Goal: Entertainment & Leisure: Consume media (video, audio)

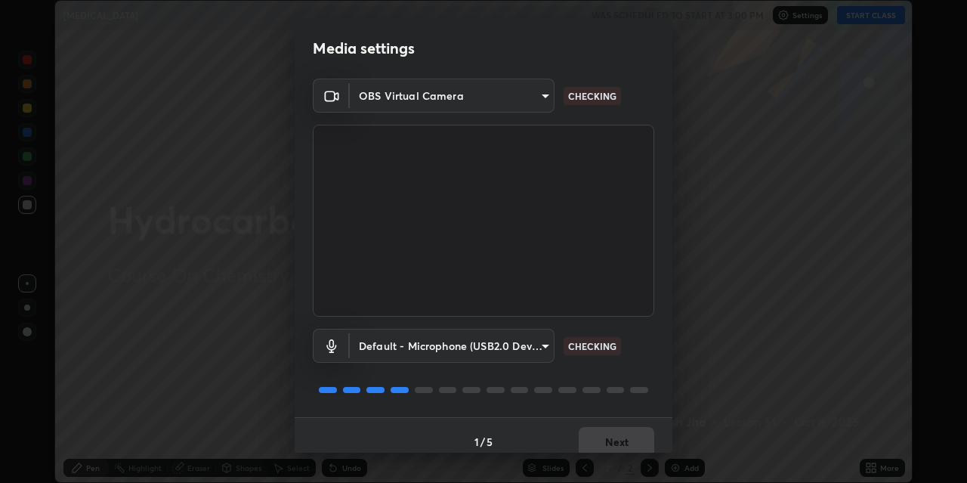
scroll to position [13, 0]
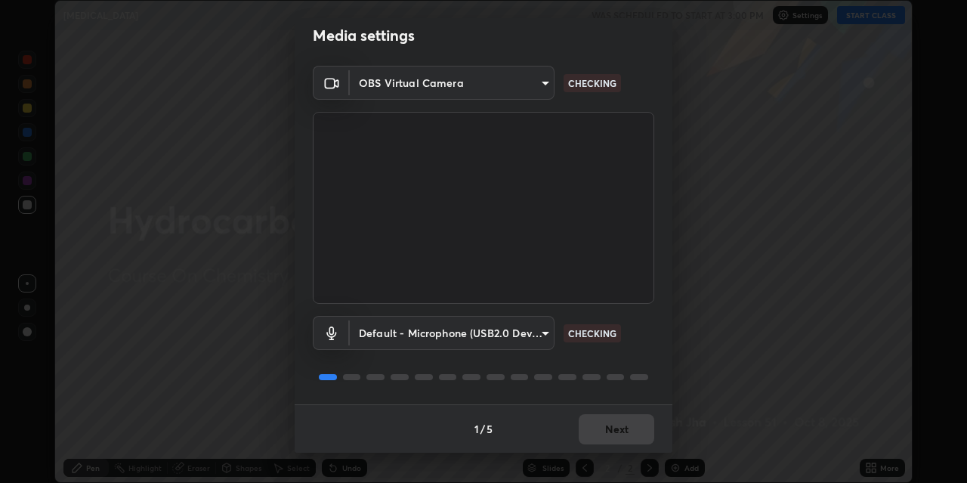
click at [618, 424] on div "1 / 5 Next" at bounding box center [484, 428] width 378 height 48
click at [617, 424] on div "1 / 5 Next" at bounding box center [484, 428] width 378 height 48
click at [611, 435] on div "1 / 5 Next" at bounding box center [484, 428] width 378 height 48
click at [617, 432] on button "Next" at bounding box center [617, 429] width 76 height 30
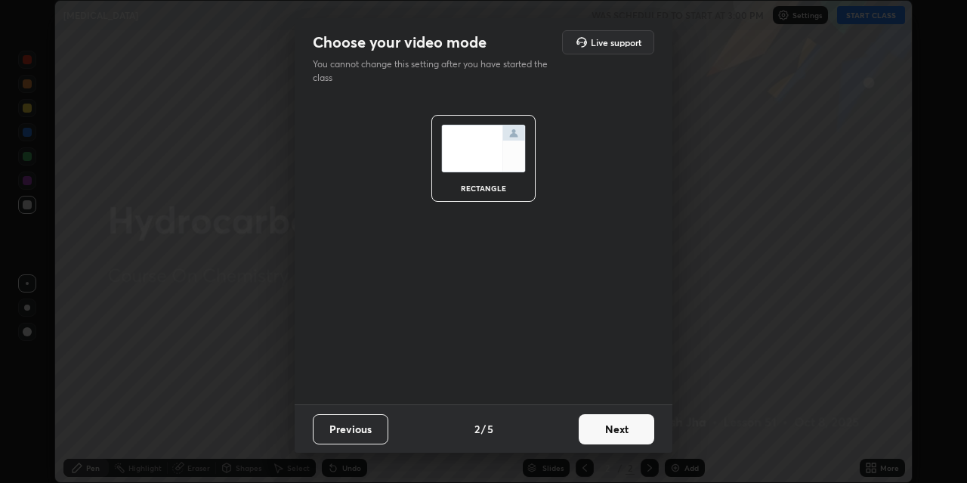
scroll to position [0, 0]
click at [617, 432] on button "Next" at bounding box center [617, 429] width 76 height 30
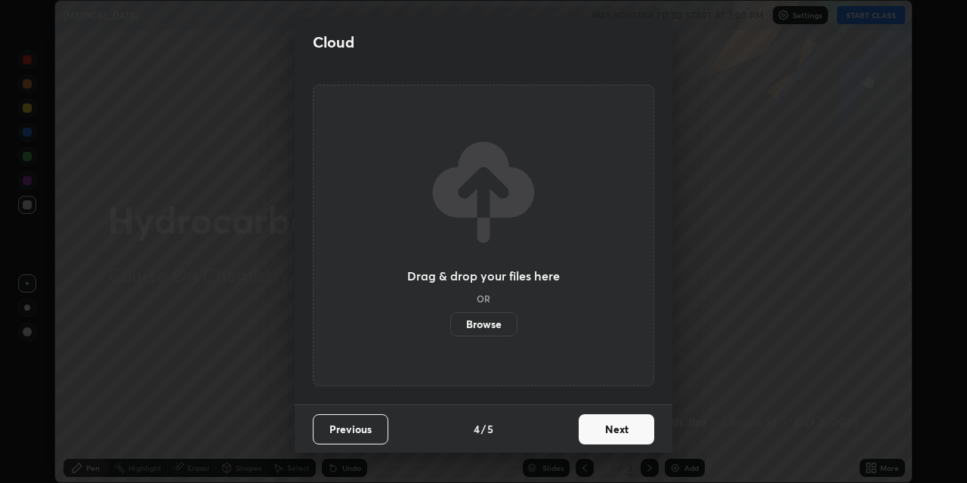
click at [623, 429] on button "Next" at bounding box center [617, 429] width 76 height 30
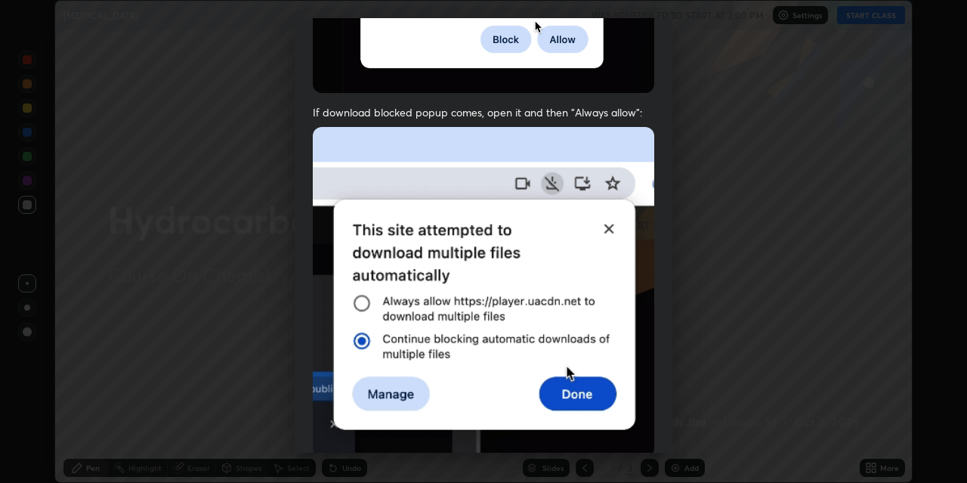
scroll to position [268, 0]
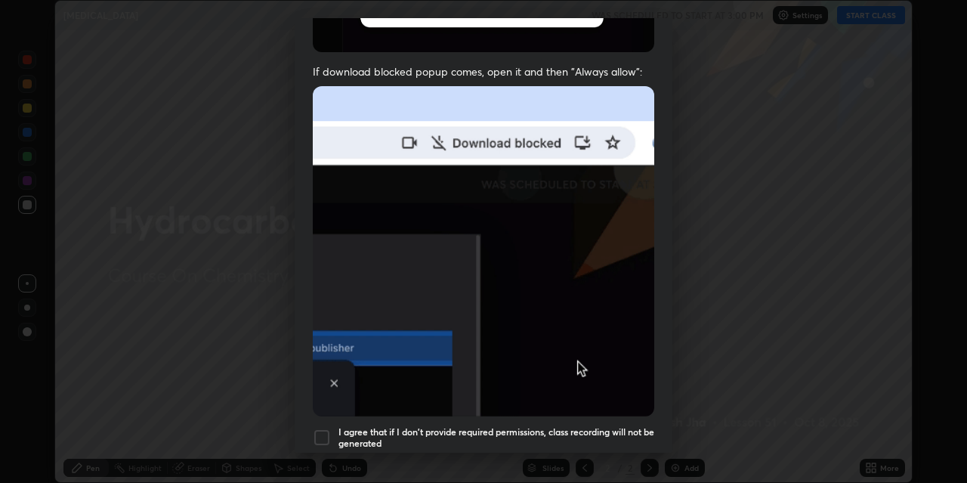
click at [323, 428] on div at bounding box center [322, 437] width 18 height 18
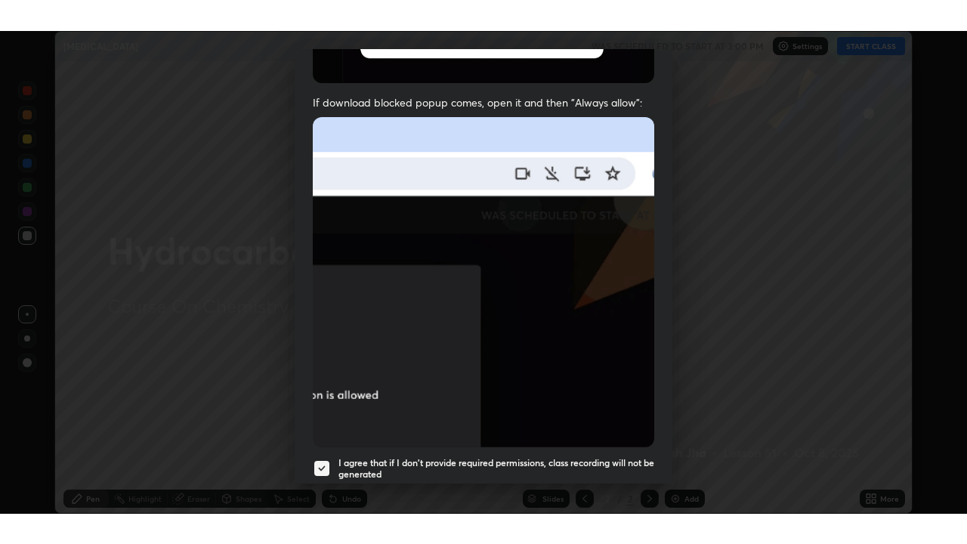
scroll to position [321, 0]
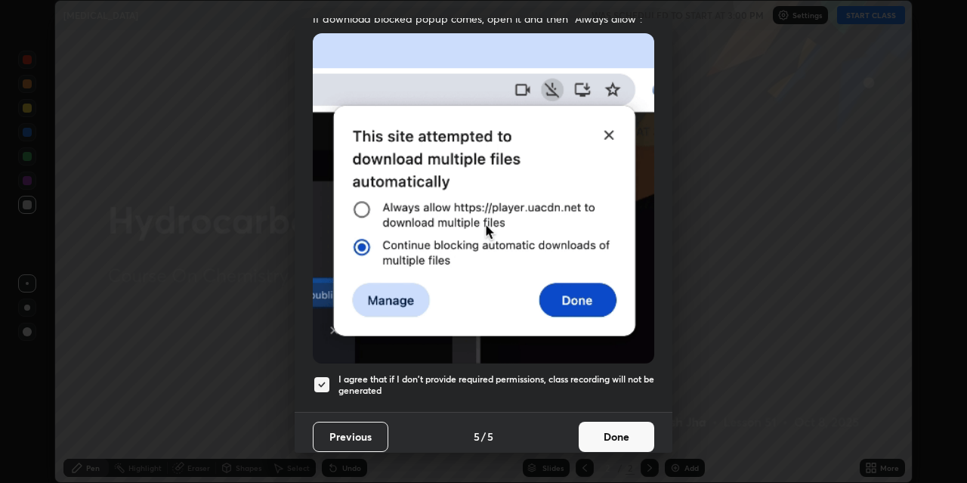
click at [611, 432] on button "Done" at bounding box center [617, 437] width 76 height 30
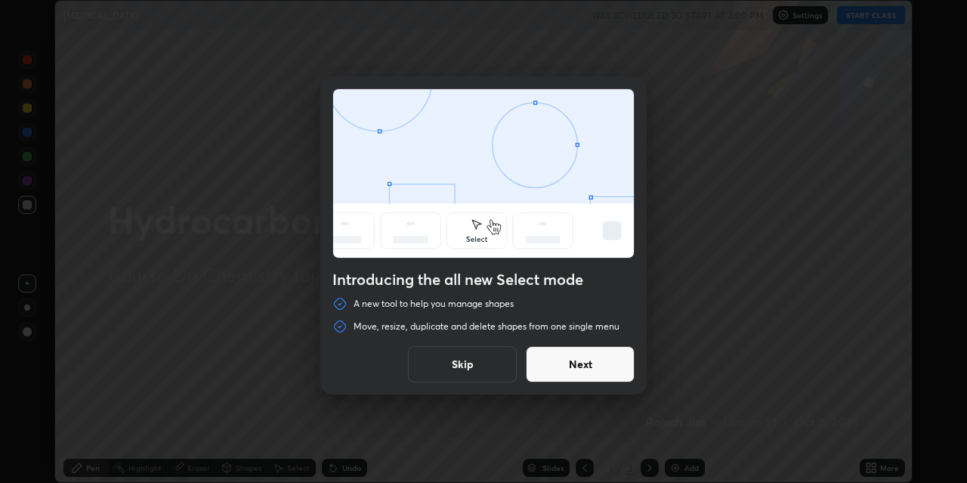
click at [490, 365] on button "Skip" at bounding box center [462, 364] width 109 height 36
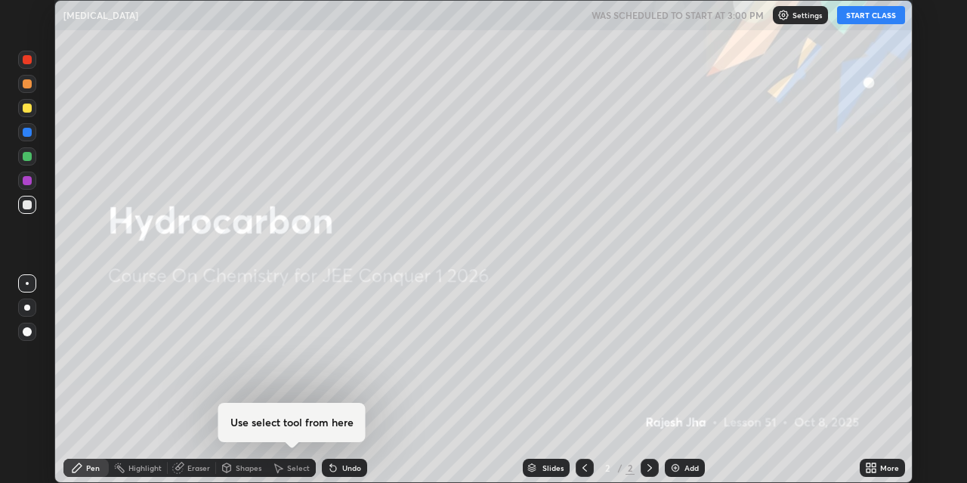
click at [875, 17] on button "START CLASS" at bounding box center [871, 15] width 68 height 18
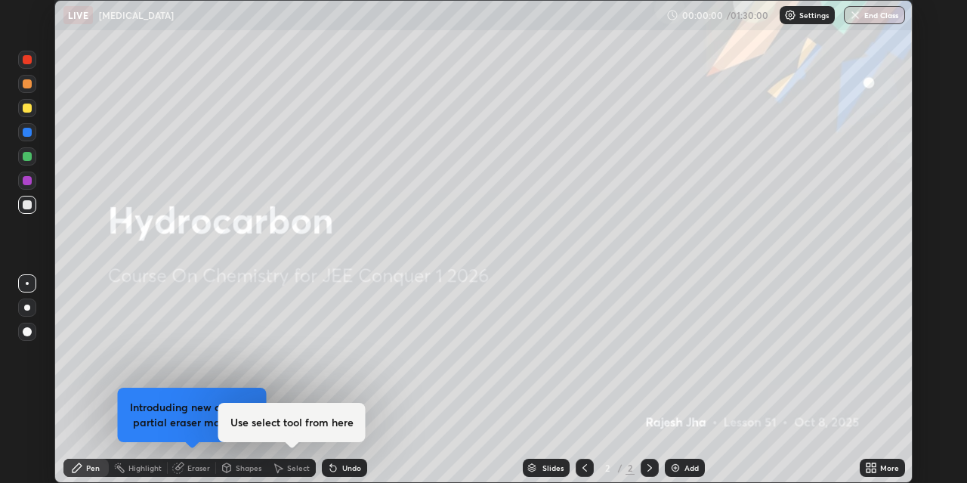
click at [874, 465] on icon at bounding box center [874, 465] width 4 height 4
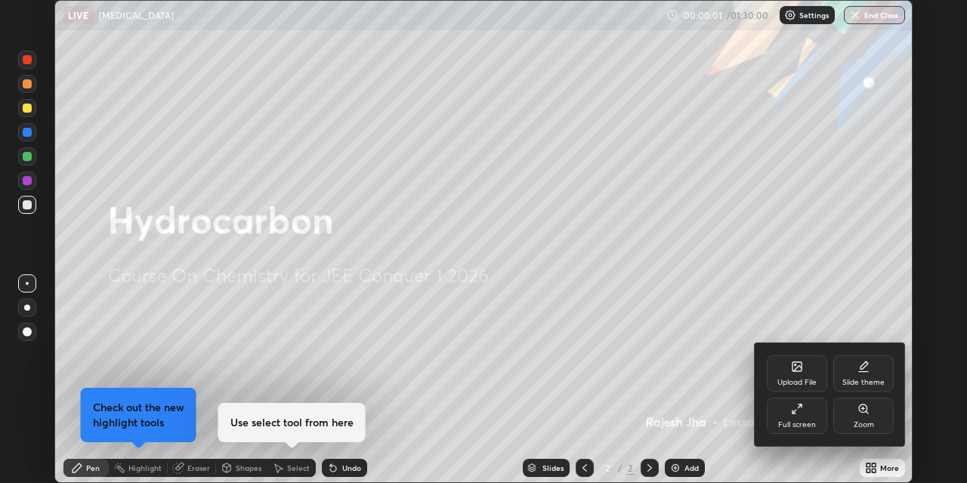
click at [809, 414] on div "Full screen" at bounding box center [797, 415] width 60 height 36
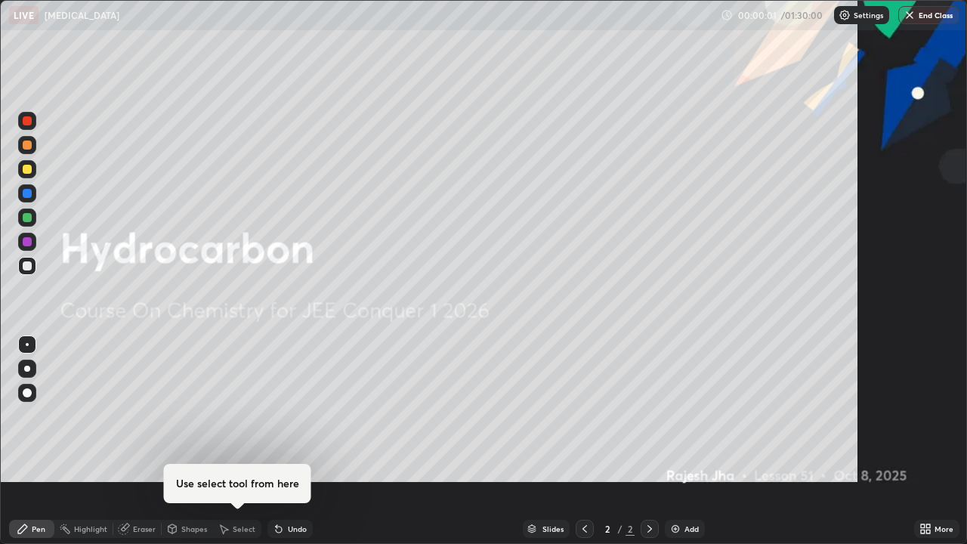
scroll to position [544, 967]
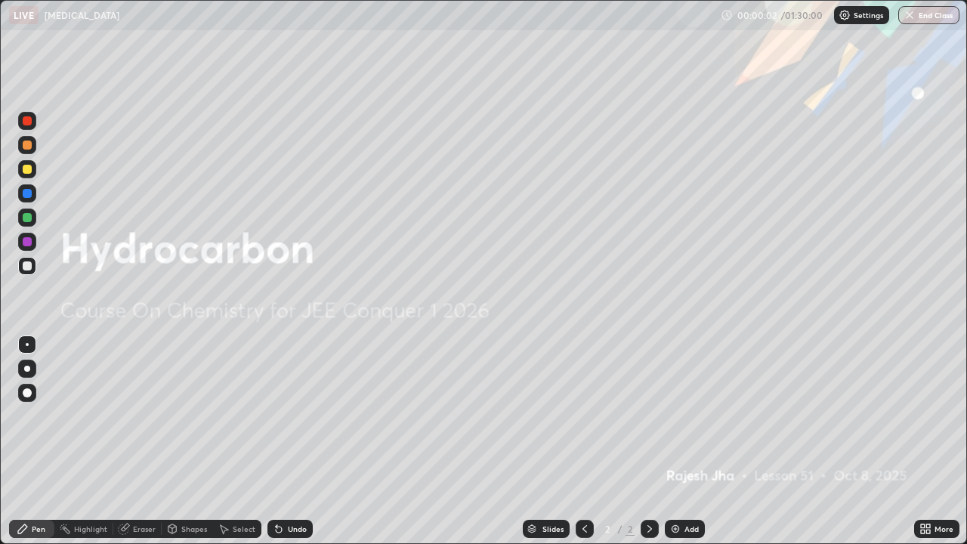
click at [681, 482] on div "Add" at bounding box center [685, 529] width 40 height 18
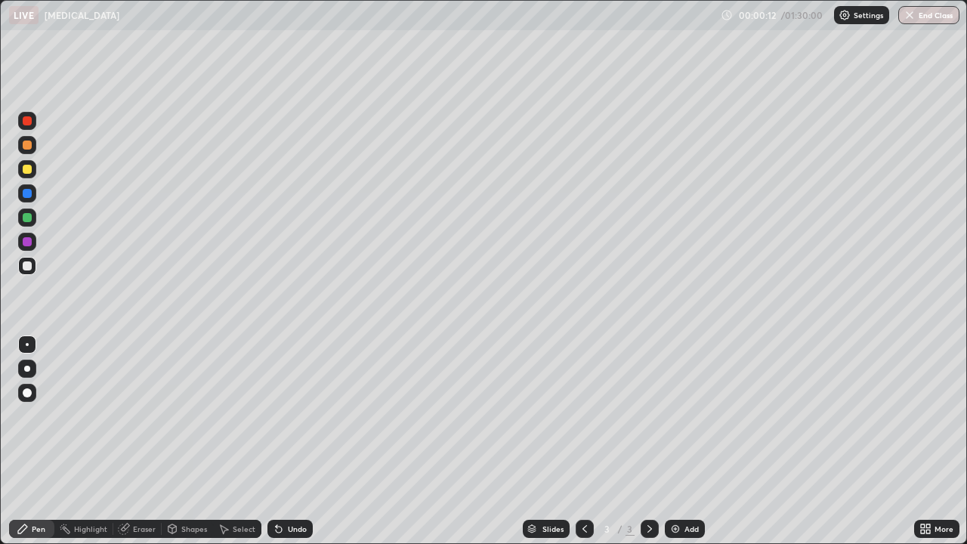
click at [26, 388] on div at bounding box center [27, 392] width 9 height 9
click at [32, 147] on div at bounding box center [27, 145] width 18 height 18
click at [28, 266] on div at bounding box center [27, 265] width 9 height 9
click at [150, 482] on div "Eraser" at bounding box center [144, 529] width 23 height 8
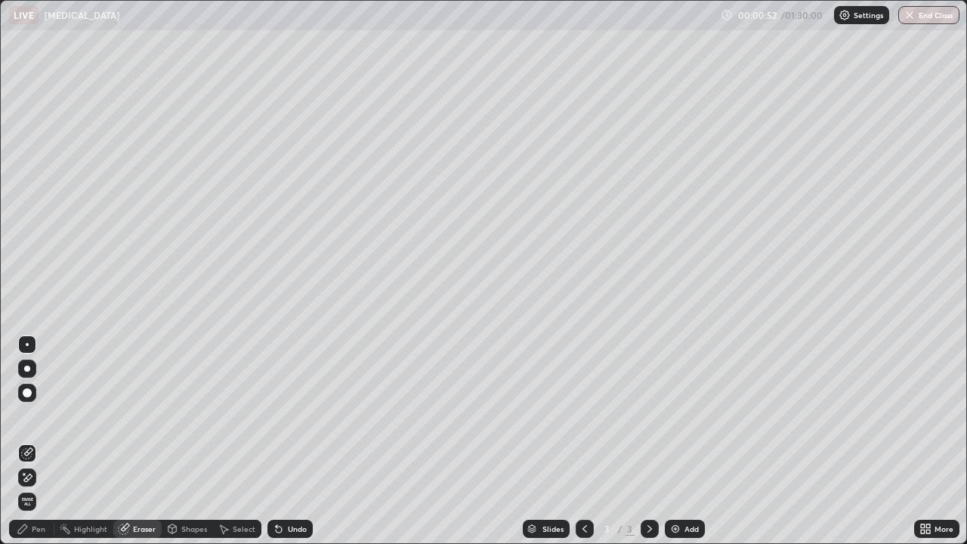
click at [46, 482] on div "Pen" at bounding box center [31, 529] width 45 height 18
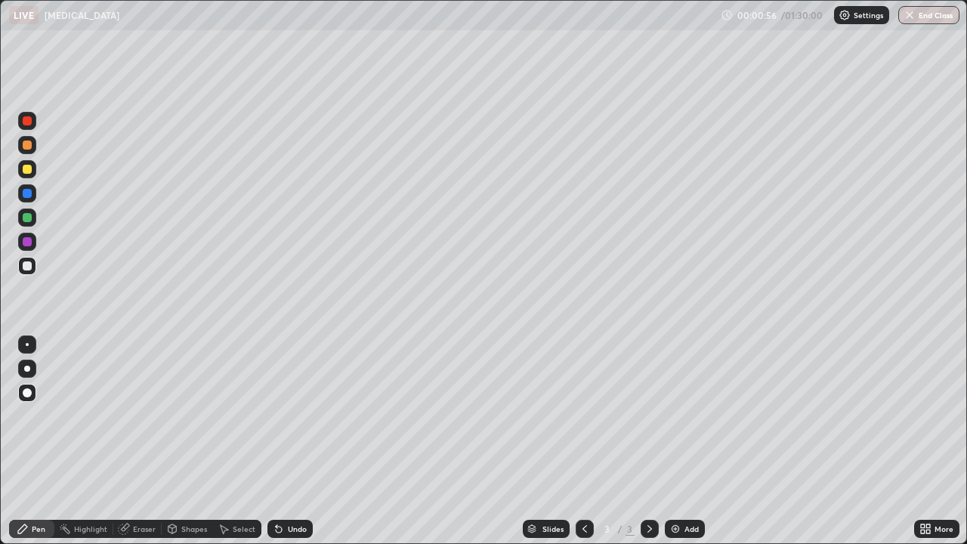
click at [30, 171] on div at bounding box center [27, 169] width 9 height 9
click at [26, 145] on div at bounding box center [27, 145] width 9 height 9
click at [135, 482] on div "Eraser" at bounding box center [144, 529] width 23 height 8
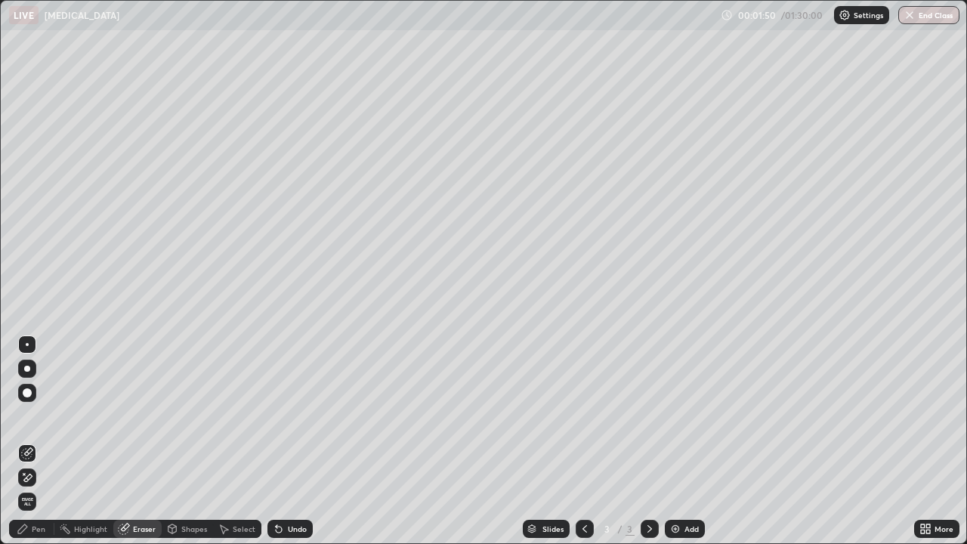
click at [32, 482] on div "Pen" at bounding box center [39, 529] width 14 height 8
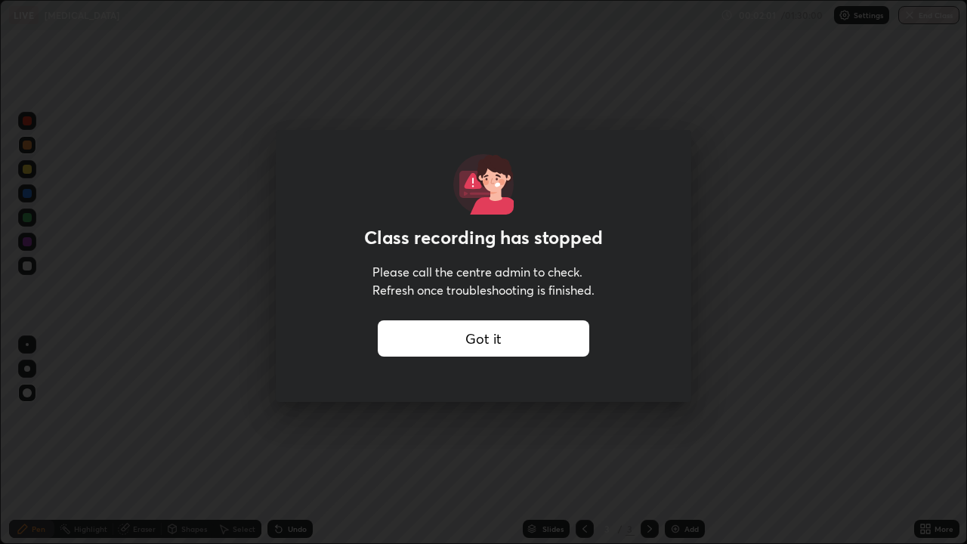
click at [414, 342] on div "Got it" at bounding box center [484, 338] width 212 height 36
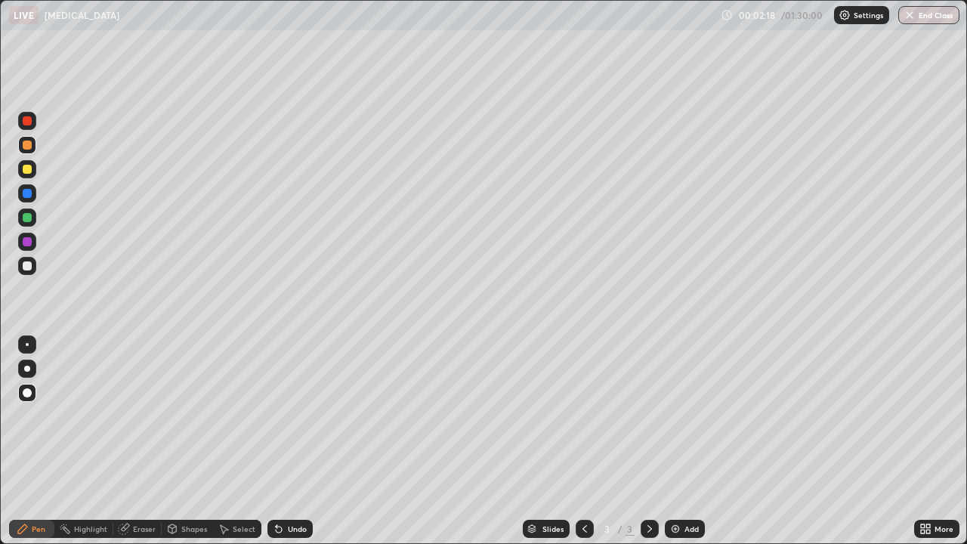
click at [26, 264] on div at bounding box center [27, 265] width 9 height 9
click at [144, 482] on div "Eraser" at bounding box center [144, 529] width 23 height 8
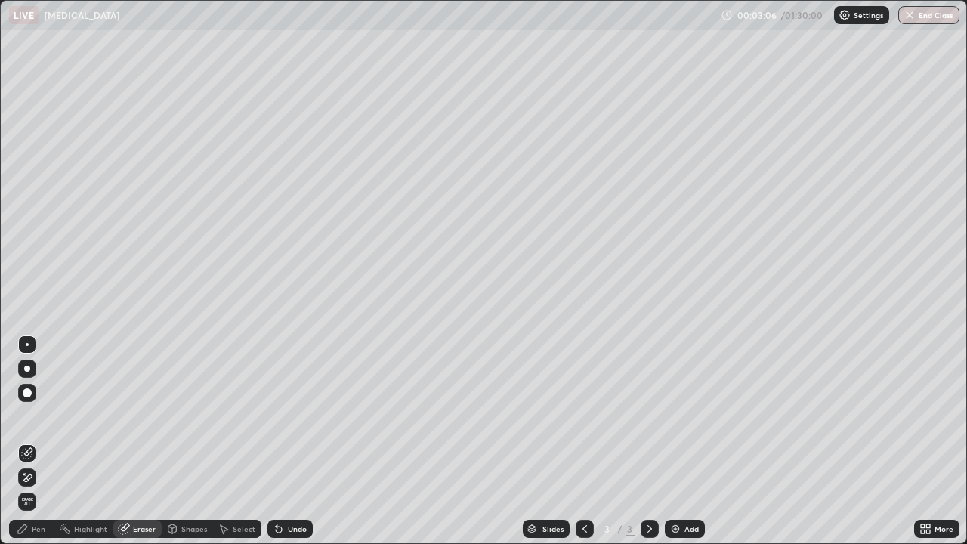
click at [42, 482] on div "Pen" at bounding box center [39, 529] width 14 height 8
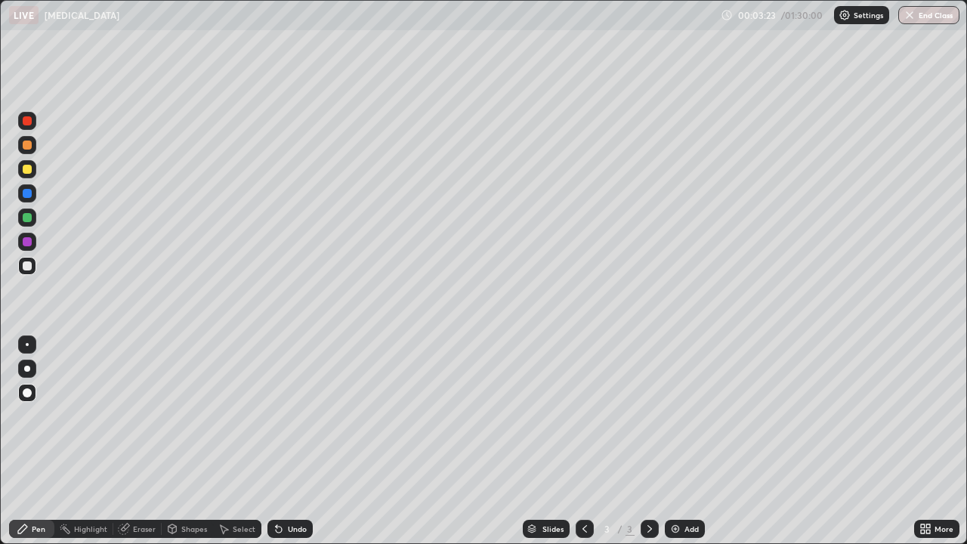
click at [684, 482] on div "Add" at bounding box center [685, 529] width 40 height 18
click at [26, 168] on div at bounding box center [27, 169] width 9 height 9
click at [19, 150] on div at bounding box center [27, 145] width 18 height 18
click at [142, 482] on div "Eraser" at bounding box center [144, 529] width 23 height 8
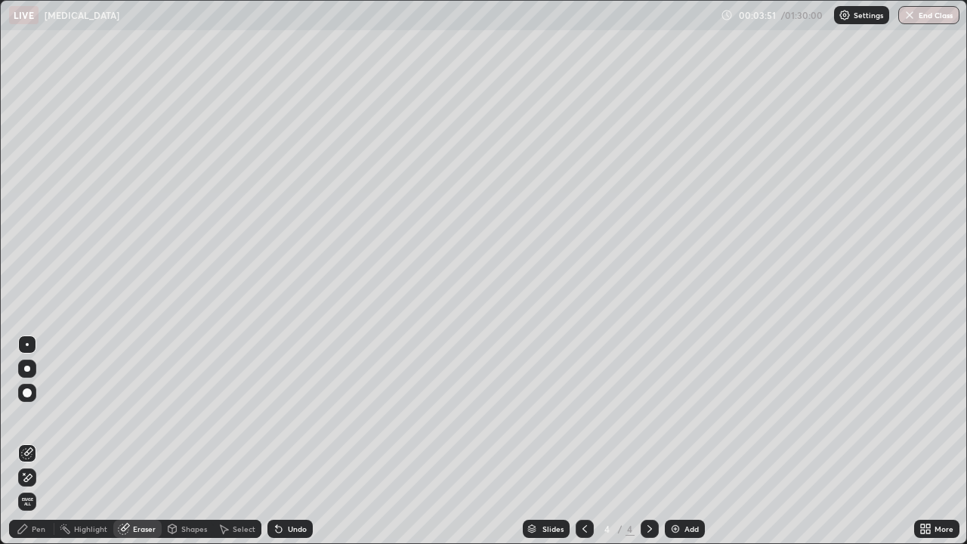
click at [44, 482] on div "Pen" at bounding box center [39, 529] width 14 height 8
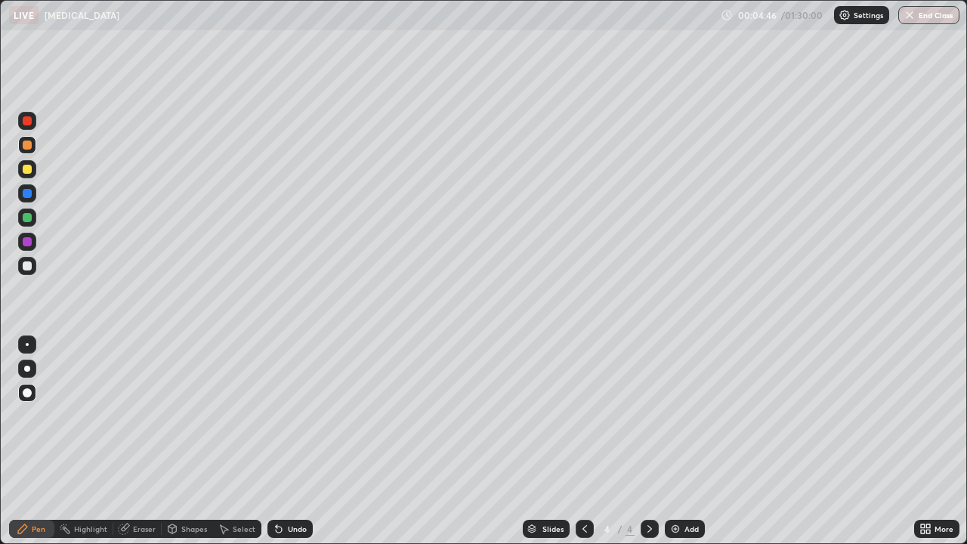
click at [24, 173] on div at bounding box center [27, 169] width 9 height 9
click at [682, 482] on div "Add" at bounding box center [685, 529] width 40 height 18
click at [28, 262] on div at bounding box center [27, 265] width 9 height 9
click at [24, 148] on div at bounding box center [27, 145] width 9 height 9
click at [26, 168] on div at bounding box center [27, 169] width 9 height 9
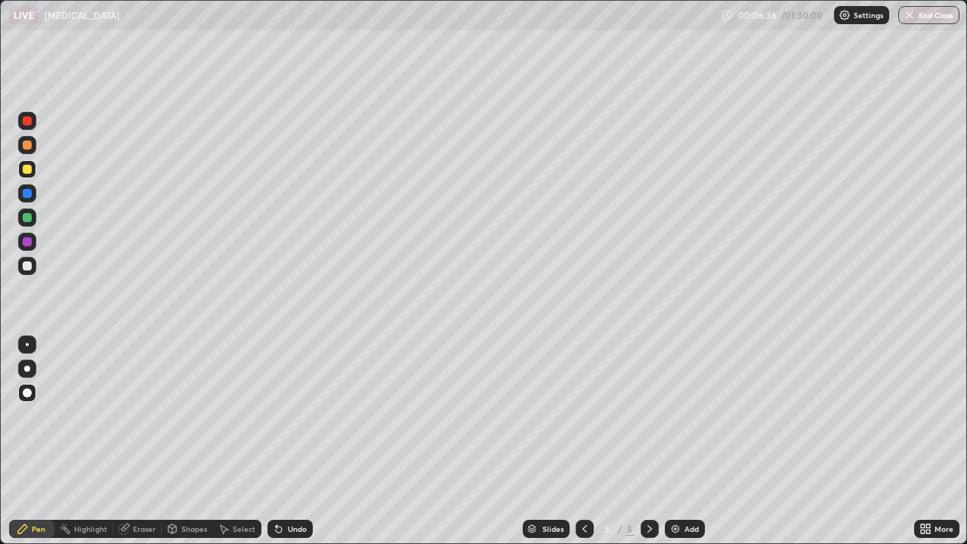
click at [28, 266] on div at bounding box center [27, 265] width 9 height 9
click at [28, 145] on div at bounding box center [27, 145] width 9 height 9
click at [135, 482] on div "Eraser" at bounding box center [144, 529] width 23 height 8
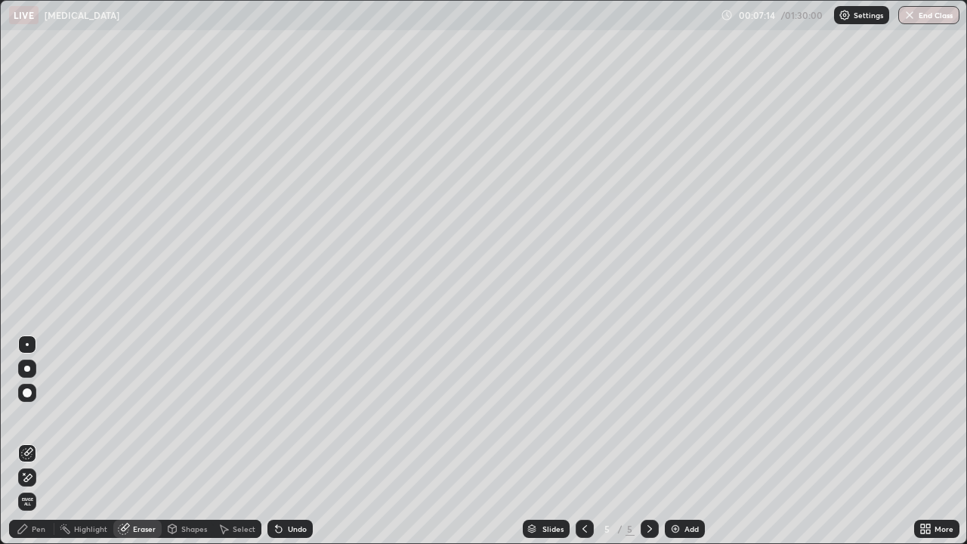
click at [39, 482] on div "Pen" at bounding box center [39, 529] width 14 height 8
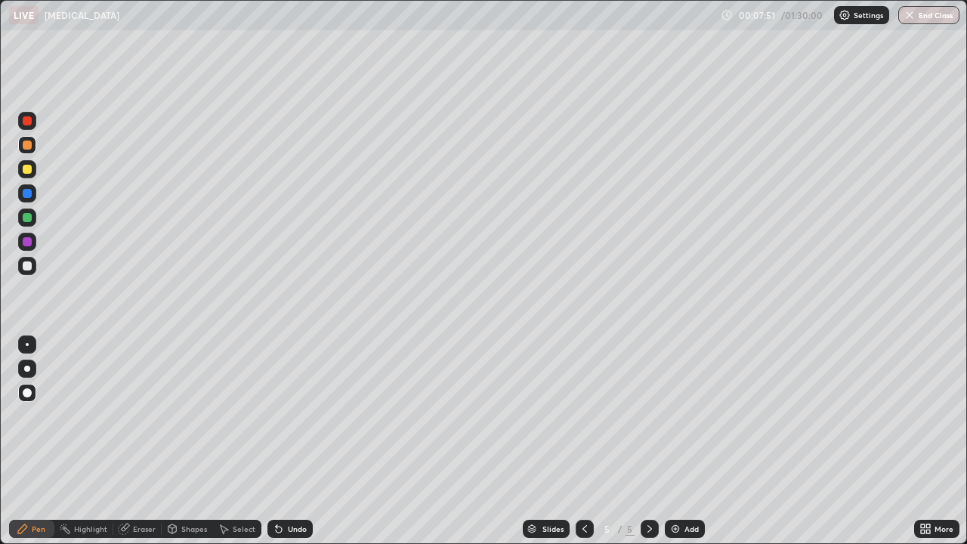
click at [26, 267] on div at bounding box center [27, 265] width 9 height 9
click at [25, 170] on div at bounding box center [27, 169] width 9 height 9
click at [297, 482] on div "Undo" at bounding box center [286, 529] width 51 height 30
click at [677, 482] on img at bounding box center [676, 529] width 12 height 12
click at [31, 143] on div at bounding box center [27, 145] width 9 height 9
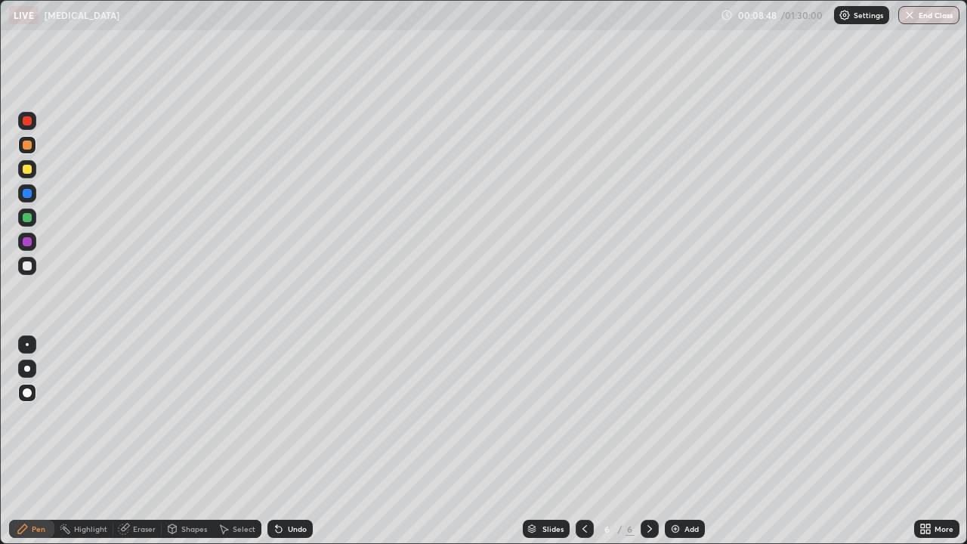
click at [128, 482] on icon at bounding box center [124, 529] width 12 height 12
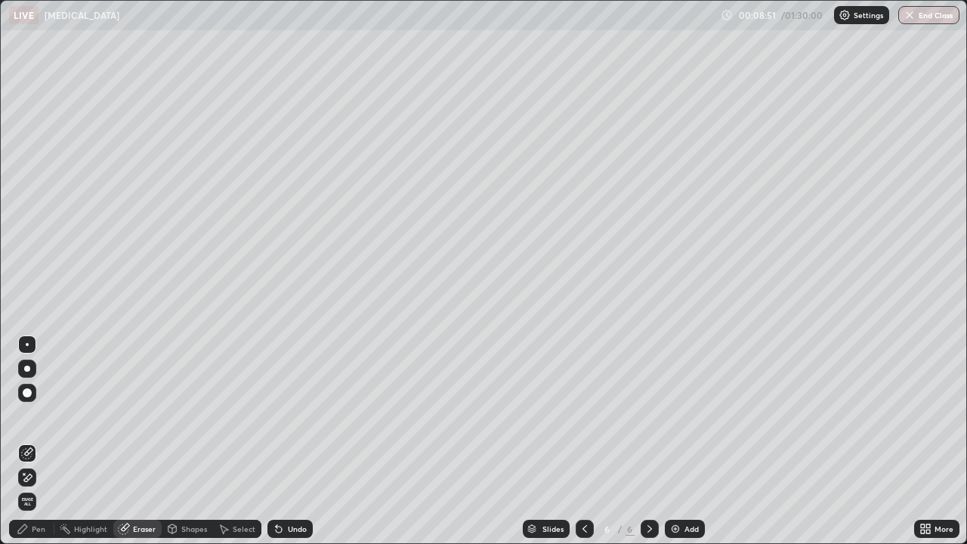
click at [42, 482] on div "Pen" at bounding box center [39, 529] width 14 height 8
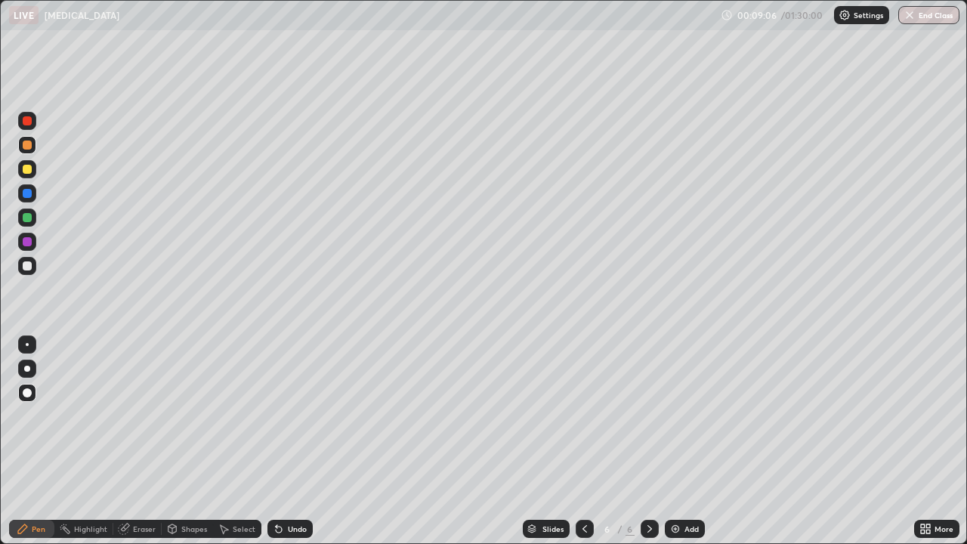
click at [26, 167] on div at bounding box center [27, 169] width 9 height 9
click at [26, 369] on div at bounding box center [27, 369] width 6 height 6
click at [31, 265] on div at bounding box center [27, 265] width 9 height 9
click at [21, 144] on div at bounding box center [27, 145] width 18 height 18
click at [23, 172] on div at bounding box center [27, 169] width 9 height 9
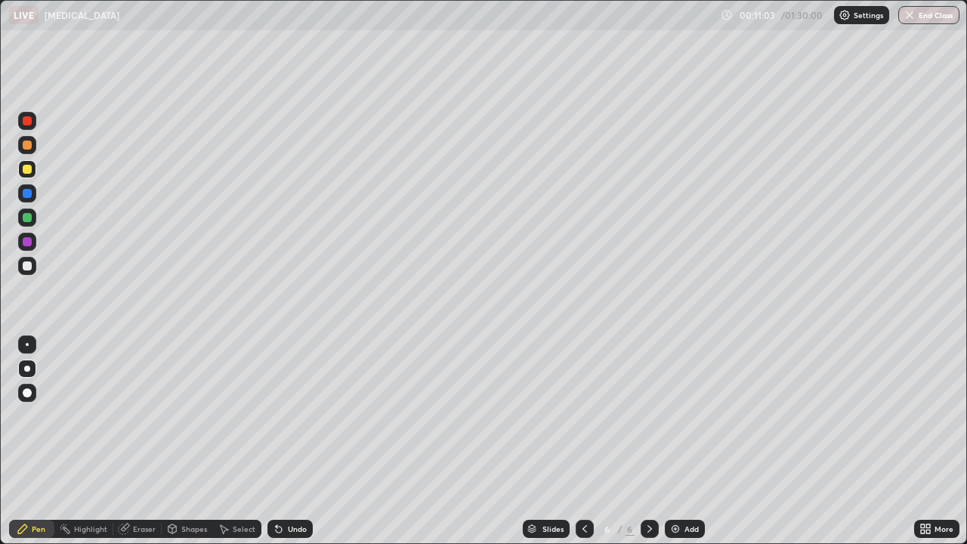
click at [26, 267] on div at bounding box center [27, 265] width 9 height 9
click at [704, 482] on div "Add" at bounding box center [685, 529] width 40 height 18
click at [581, 482] on icon at bounding box center [585, 529] width 12 height 12
click at [685, 482] on div "Add" at bounding box center [692, 529] width 14 height 8
click at [583, 482] on icon at bounding box center [585, 529] width 12 height 12
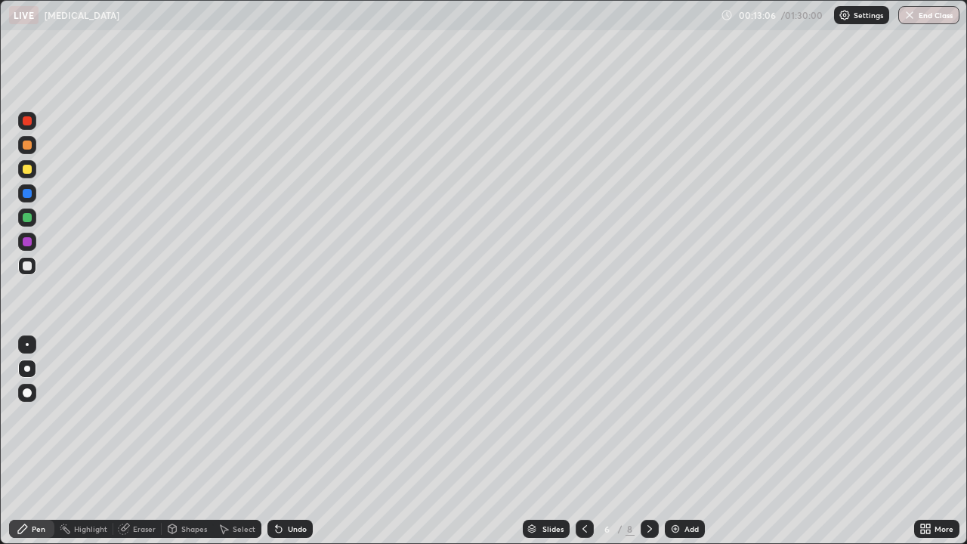
click at [26, 147] on div at bounding box center [27, 145] width 9 height 9
click at [650, 482] on icon at bounding box center [650, 529] width 12 height 12
click at [25, 263] on div at bounding box center [27, 265] width 9 height 9
click at [27, 221] on div at bounding box center [27, 217] width 9 height 9
click at [677, 482] on img at bounding box center [676, 529] width 12 height 12
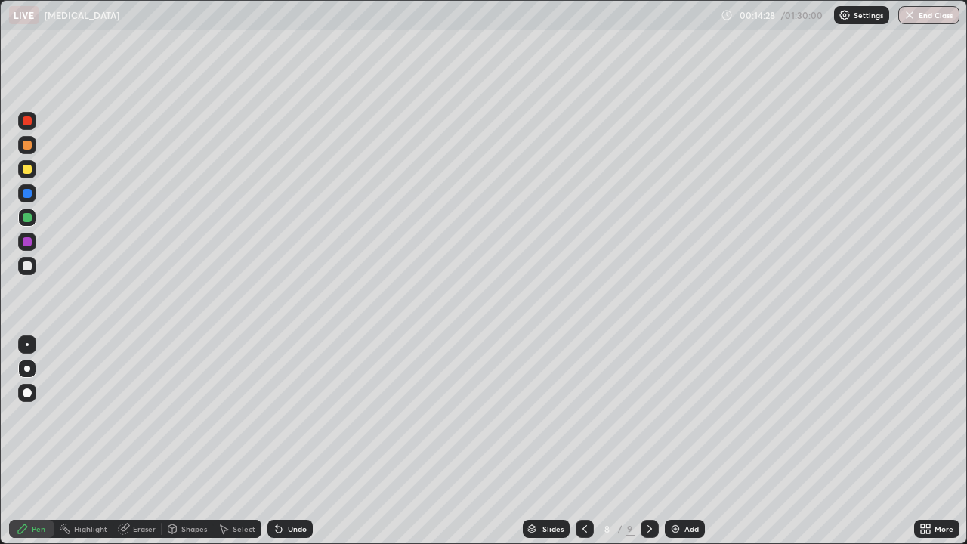
click at [27, 391] on div at bounding box center [27, 392] width 9 height 9
click at [28, 261] on div at bounding box center [27, 265] width 9 height 9
click at [26, 144] on div at bounding box center [27, 145] width 9 height 9
click at [21, 267] on div at bounding box center [27, 266] width 18 height 18
click at [679, 482] on img at bounding box center [676, 529] width 12 height 12
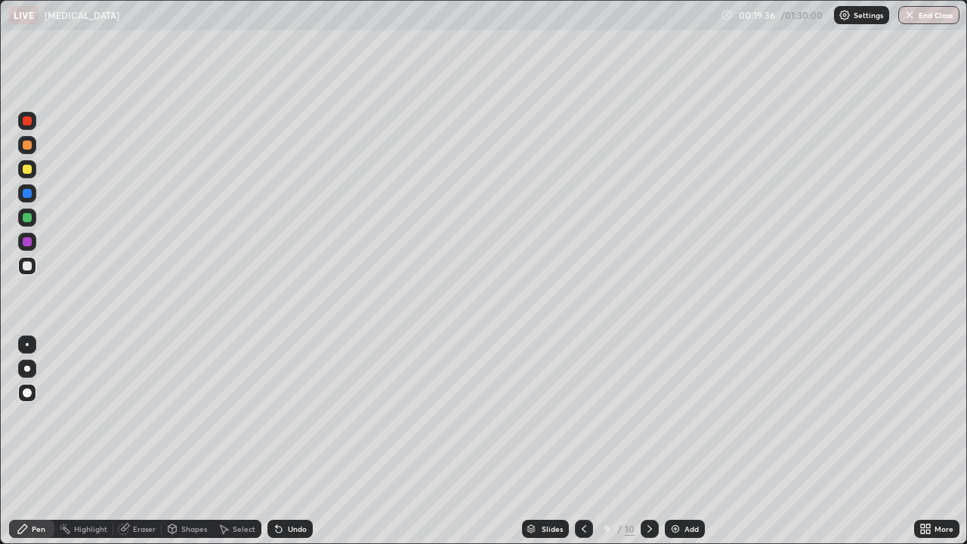
click at [21, 150] on div at bounding box center [27, 145] width 18 height 18
click at [24, 173] on div at bounding box center [27, 169] width 9 height 9
click at [23, 146] on div at bounding box center [27, 145] width 9 height 9
click at [28, 261] on div at bounding box center [27, 265] width 9 height 9
click at [144, 482] on div "Eraser" at bounding box center [144, 529] width 23 height 8
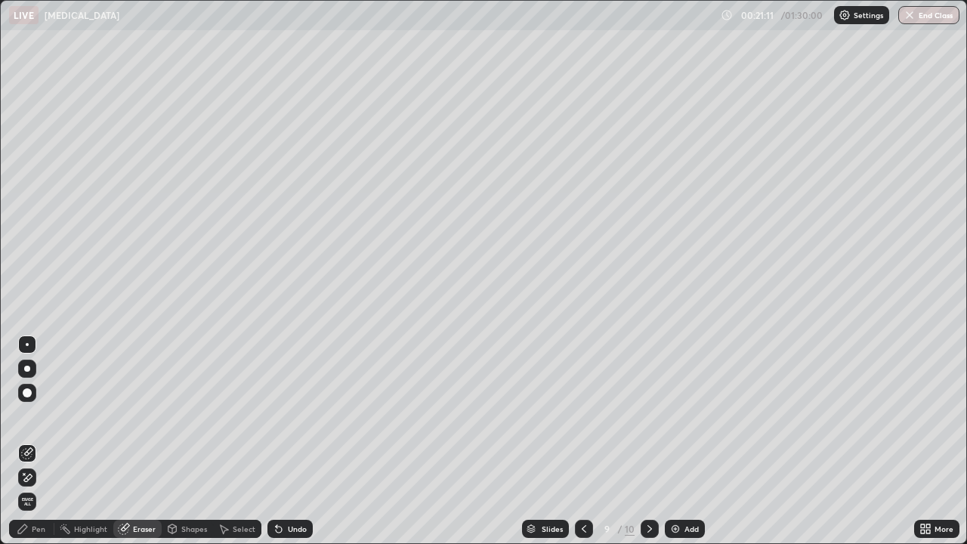
click at [39, 482] on div "Pen" at bounding box center [39, 529] width 14 height 8
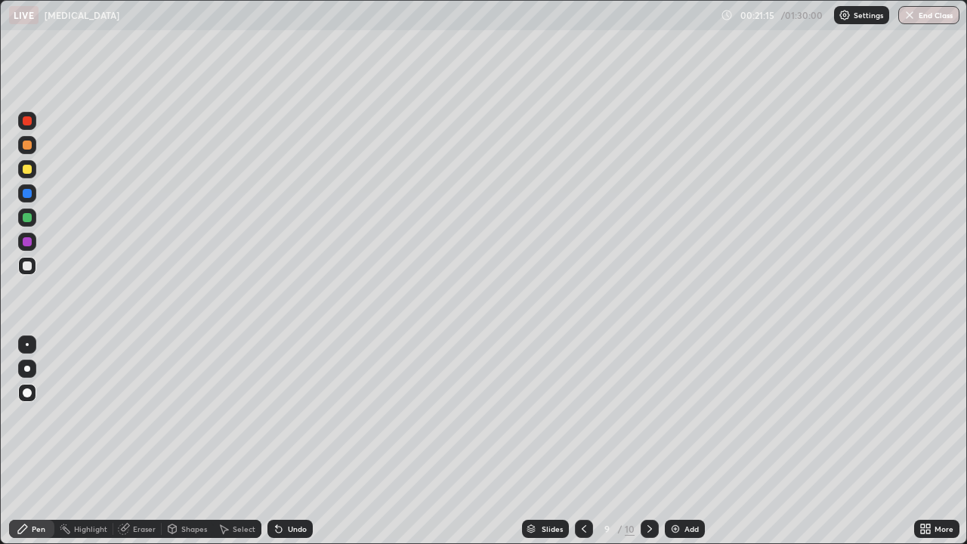
click at [142, 482] on div "Eraser" at bounding box center [137, 529] width 48 height 18
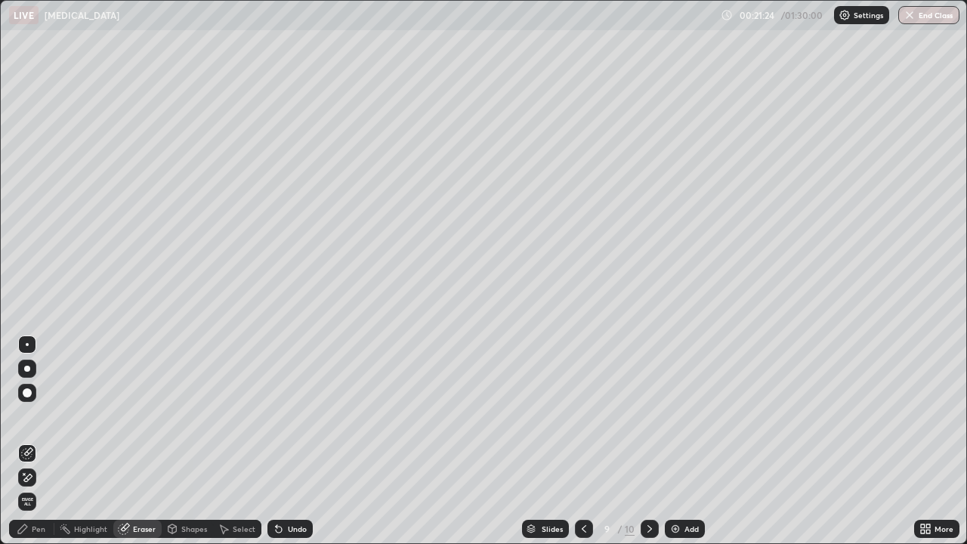
click at [29, 482] on icon at bounding box center [23, 529] width 12 height 12
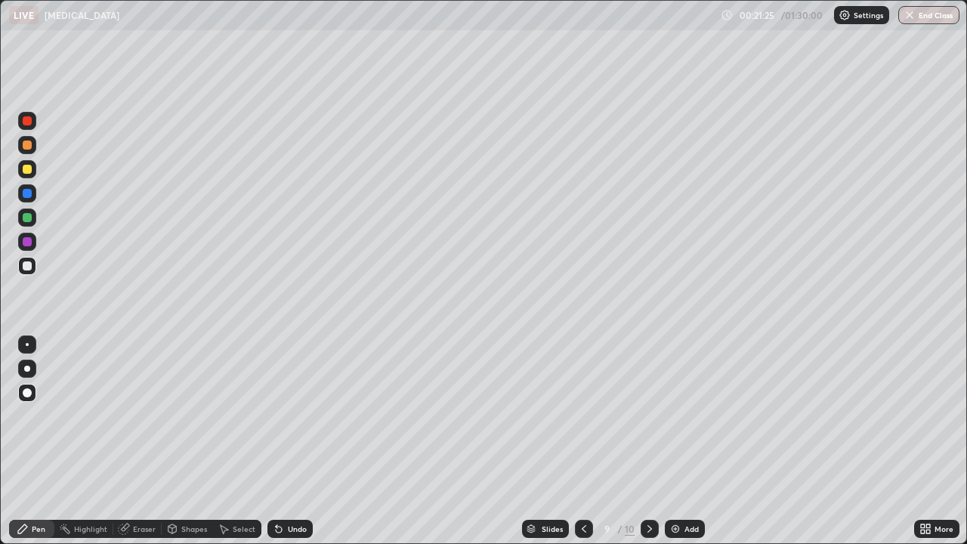
click at [29, 144] on div at bounding box center [27, 145] width 9 height 9
click at [32, 271] on div at bounding box center [27, 266] width 18 height 18
click at [682, 482] on div "Add" at bounding box center [685, 529] width 40 height 18
click at [136, 482] on div "Eraser" at bounding box center [137, 529] width 48 height 18
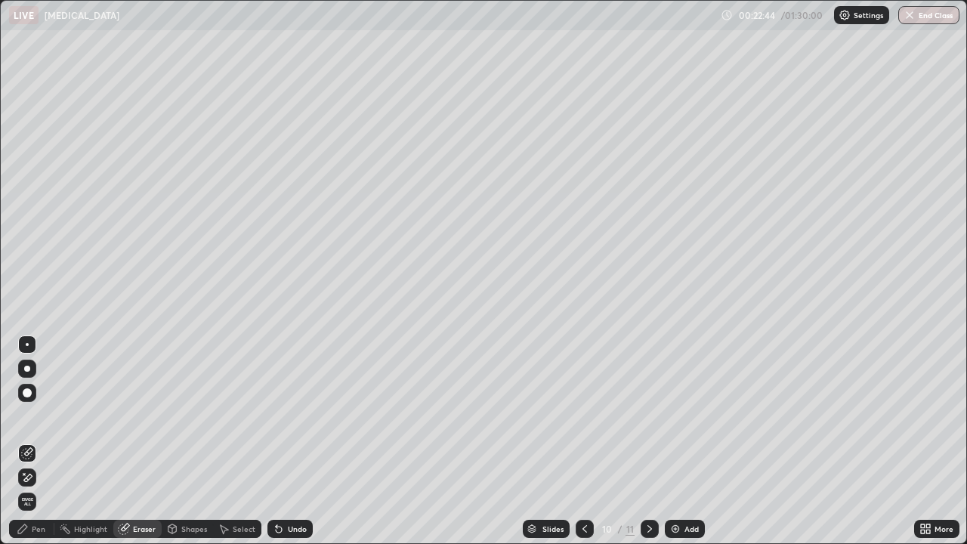
click at [39, 482] on div "Pen" at bounding box center [39, 529] width 14 height 8
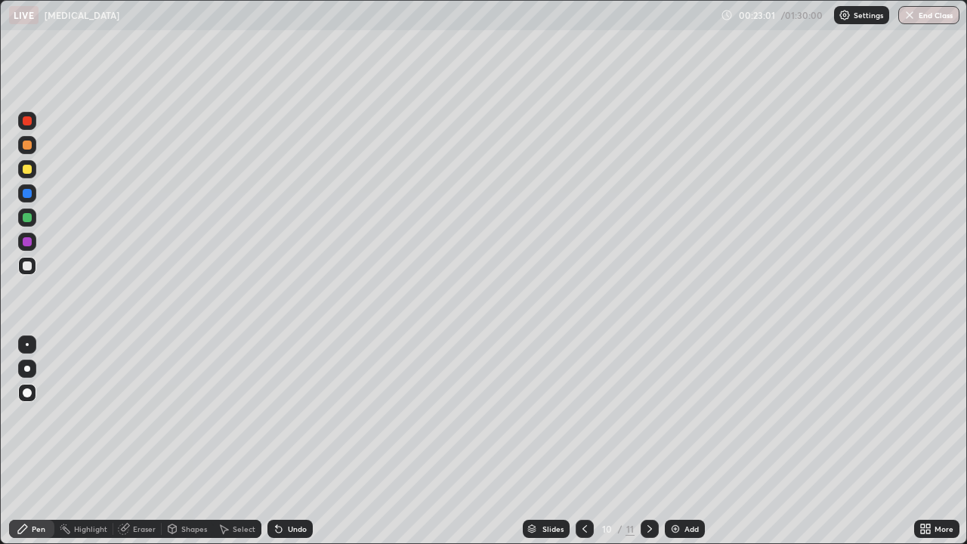
click at [27, 246] on div at bounding box center [27, 241] width 9 height 9
click at [24, 221] on div at bounding box center [27, 217] width 9 height 9
click at [23, 145] on div at bounding box center [27, 145] width 9 height 9
click at [134, 482] on div "Eraser" at bounding box center [144, 529] width 23 height 8
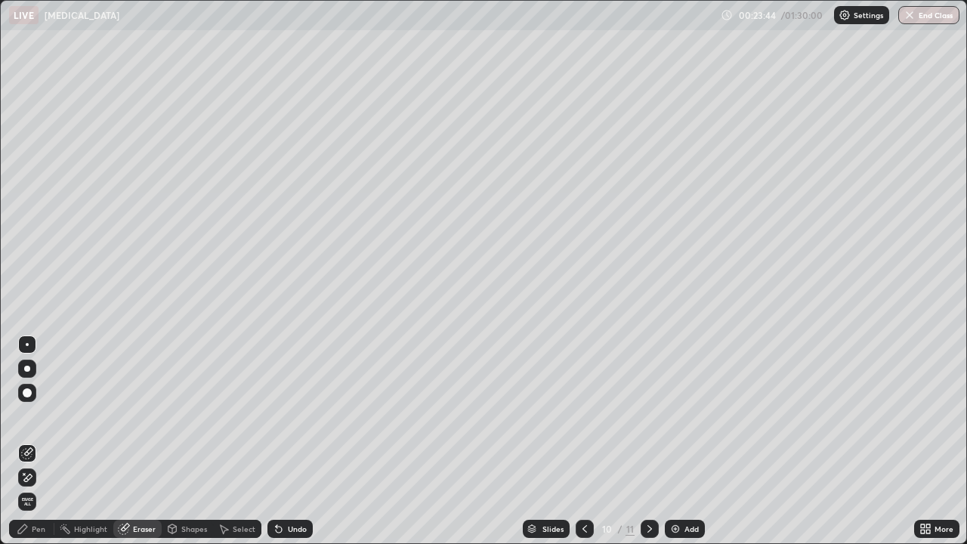
click at [45, 482] on div "Pen" at bounding box center [31, 529] width 45 height 18
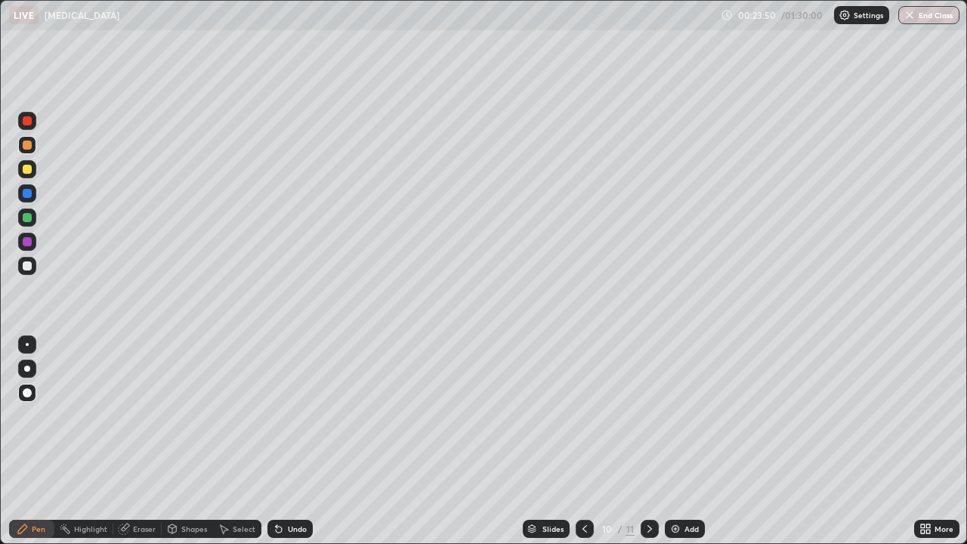
click at [23, 172] on div at bounding box center [27, 169] width 9 height 9
click at [27, 267] on div at bounding box center [27, 265] width 9 height 9
click at [138, 482] on div "Eraser" at bounding box center [144, 529] width 23 height 8
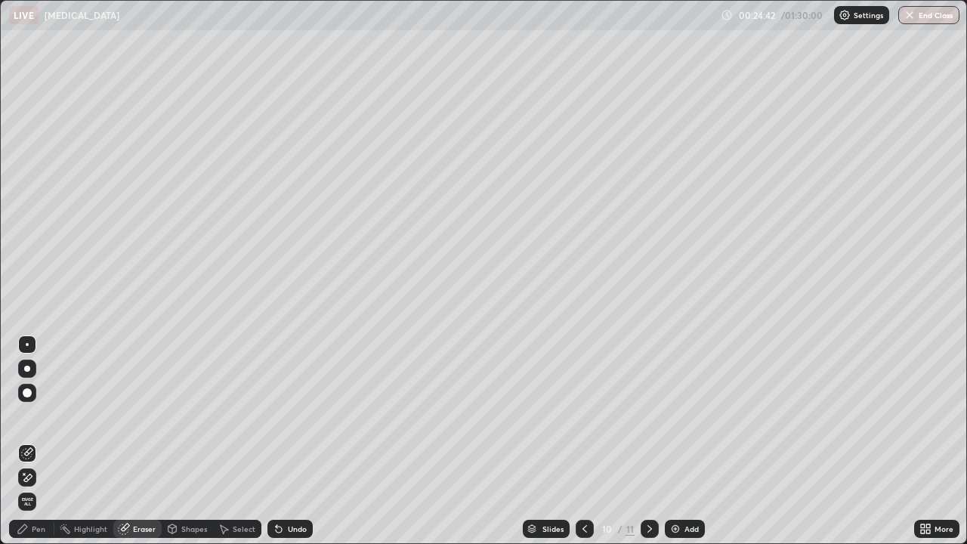
click at [37, 482] on div "Pen" at bounding box center [39, 529] width 14 height 8
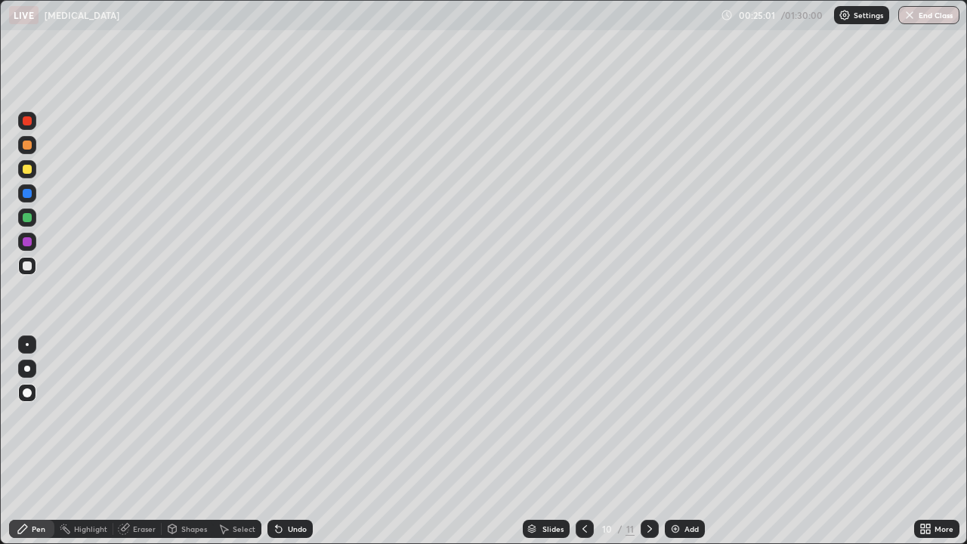
click at [26, 216] on div at bounding box center [27, 217] width 9 height 9
click at [23, 189] on div at bounding box center [27, 193] width 18 height 18
click at [140, 482] on div "Eraser" at bounding box center [144, 529] width 23 height 8
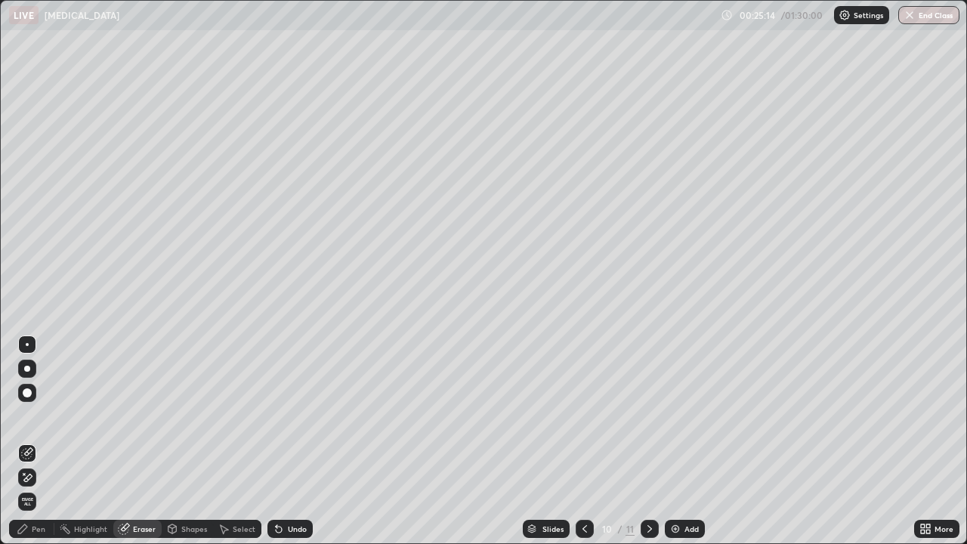
click at [41, 482] on div "Pen" at bounding box center [39, 529] width 14 height 8
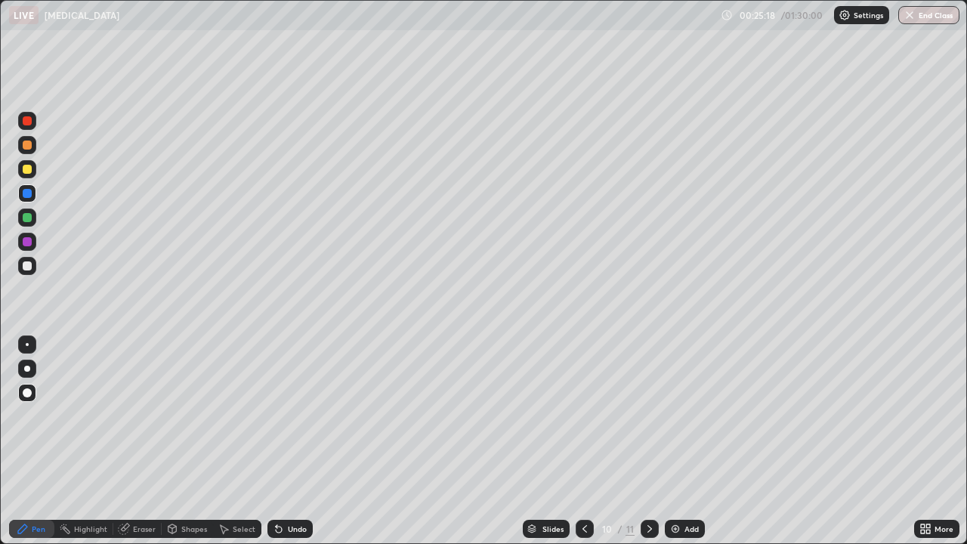
click at [27, 264] on div at bounding box center [27, 265] width 9 height 9
click at [26, 145] on div at bounding box center [27, 145] width 9 height 9
click at [142, 482] on div "Eraser" at bounding box center [144, 529] width 23 height 8
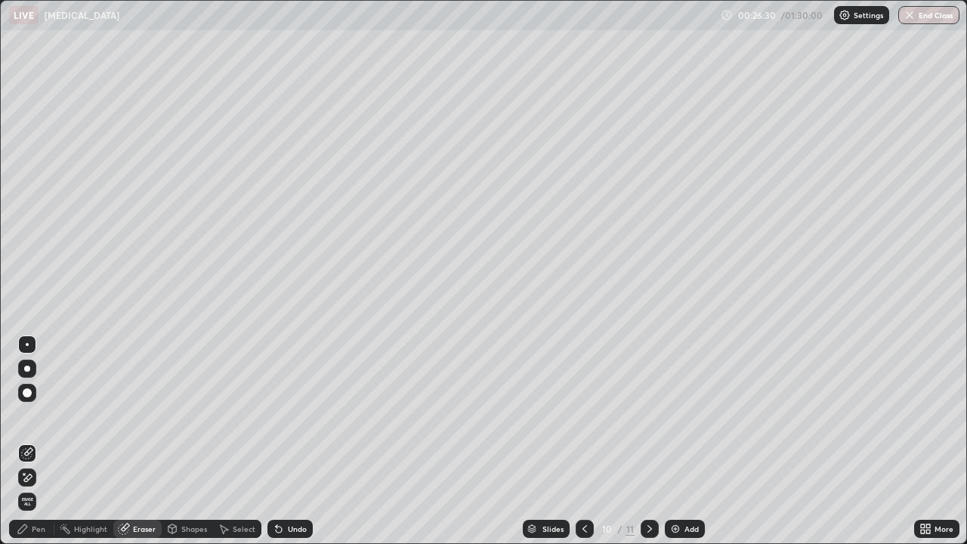
click at [43, 482] on div "Pen" at bounding box center [39, 529] width 14 height 8
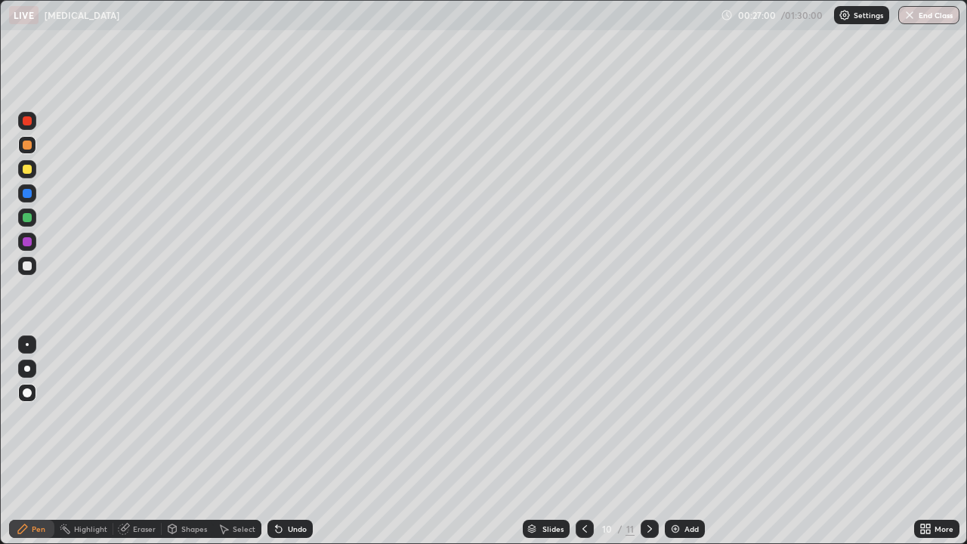
click at [674, 482] on img at bounding box center [676, 529] width 12 height 12
click at [133, 482] on div "Eraser" at bounding box center [144, 529] width 23 height 8
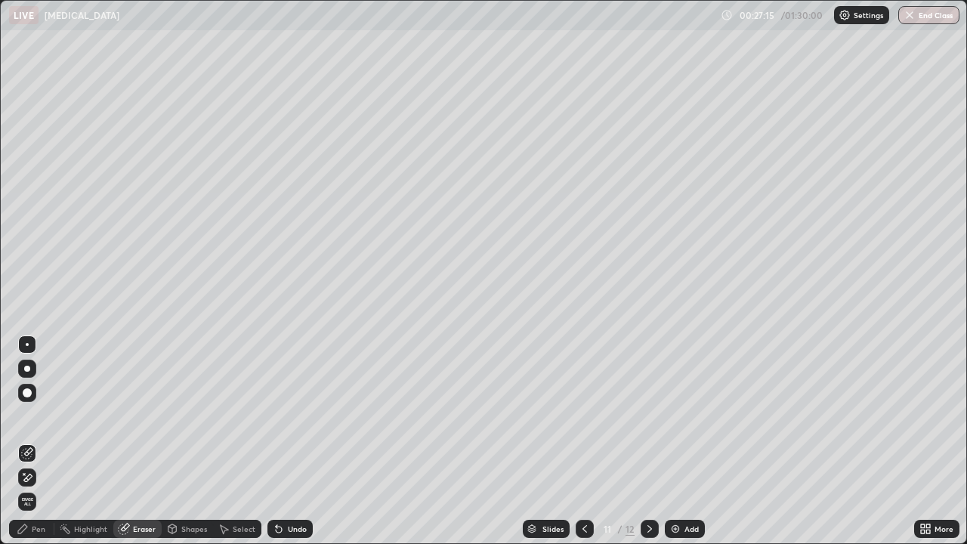
click at [43, 482] on div "Pen" at bounding box center [39, 529] width 14 height 8
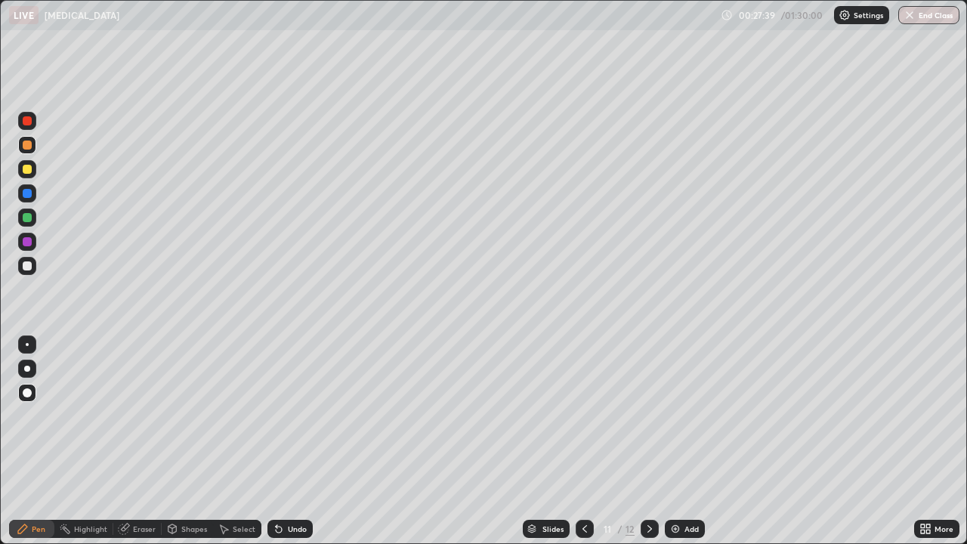
click at [25, 264] on div at bounding box center [27, 265] width 9 height 9
click at [138, 482] on div "Eraser" at bounding box center [144, 529] width 23 height 8
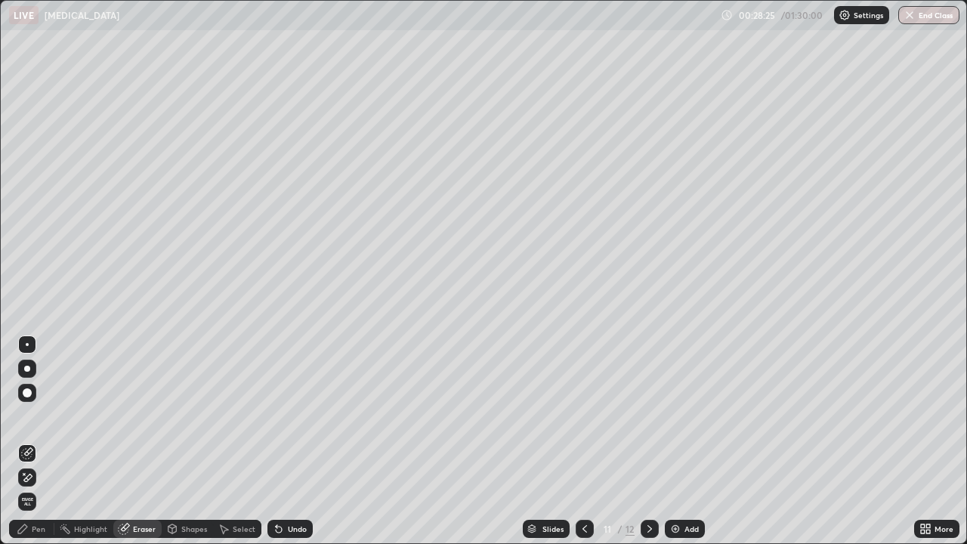
click at [46, 482] on div "Pen" at bounding box center [31, 529] width 45 height 18
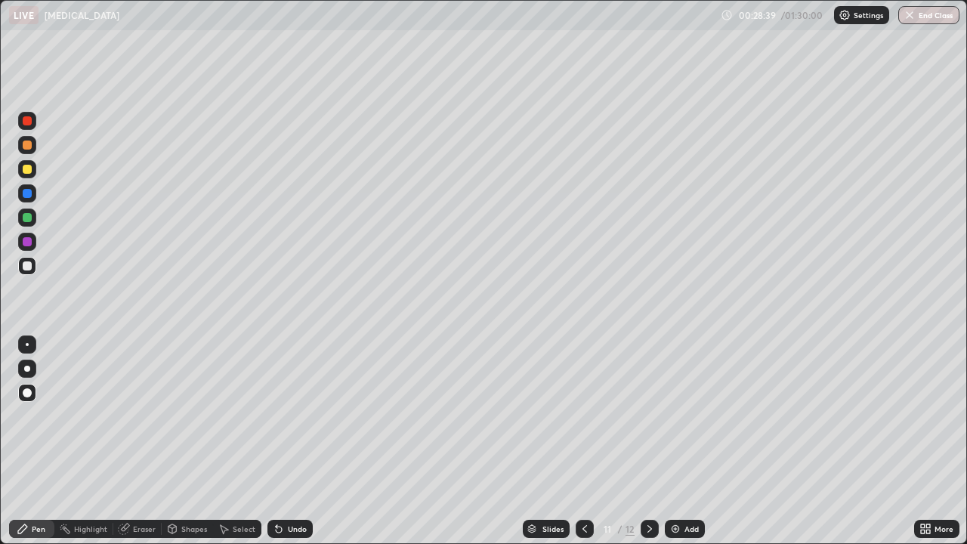
click at [135, 482] on div "Eraser" at bounding box center [144, 529] width 23 height 8
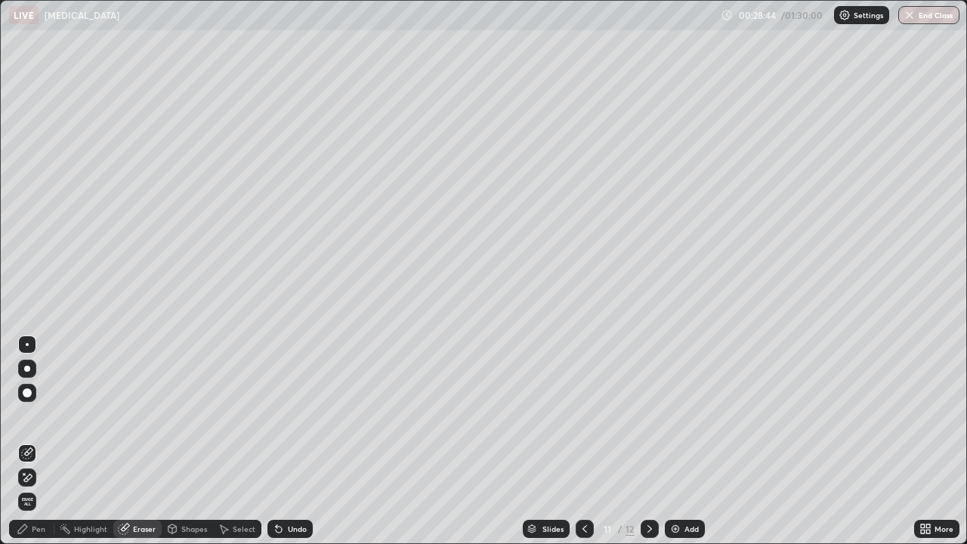
click at [40, 482] on div "Pen" at bounding box center [39, 529] width 14 height 8
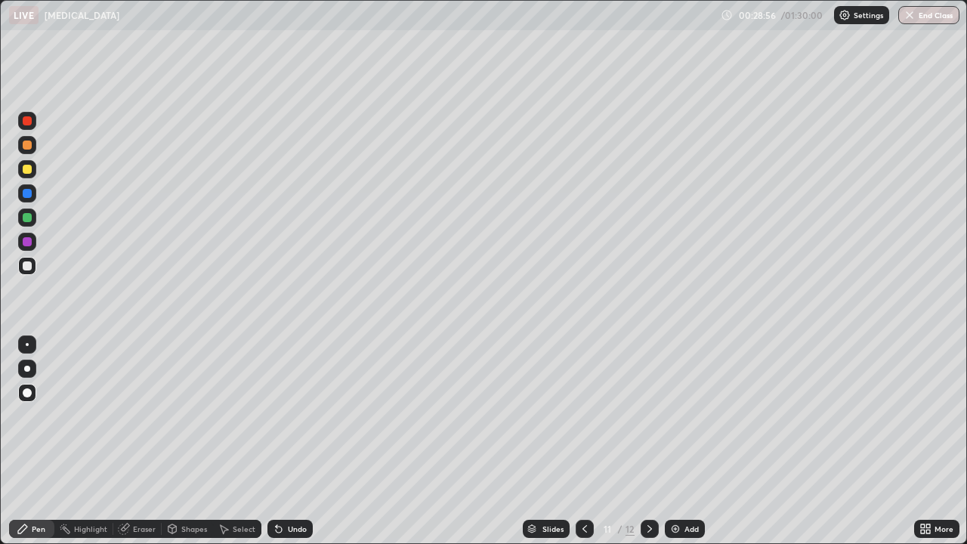
click at [26, 147] on div at bounding box center [27, 145] width 9 height 9
click at [24, 264] on div at bounding box center [27, 265] width 9 height 9
click at [24, 141] on div at bounding box center [27, 145] width 9 height 9
click at [687, 482] on div "Add" at bounding box center [692, 529] width 14 height 8
click at [154, 482] on div "Eraser" at bounding box center [144, 529] width 23 height 8
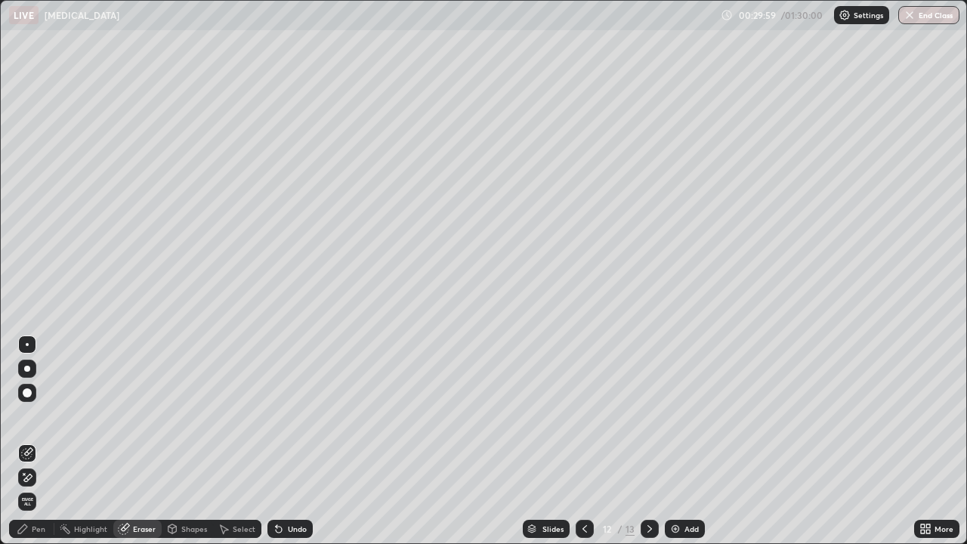
click at [39, 482] on div "Pen" at bounding box center [39, 529] width 14 height 8
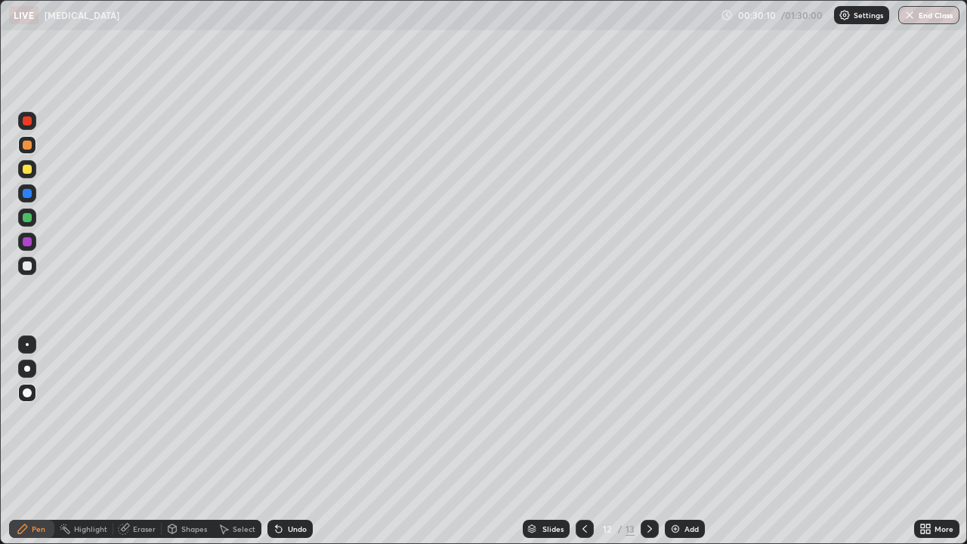
click at [28, 274] on div at bounding box center [27, 266] width 18 height 18
click at [135, 482] on div "Eraser" at bounding box center [137, 529] width 48 height 18
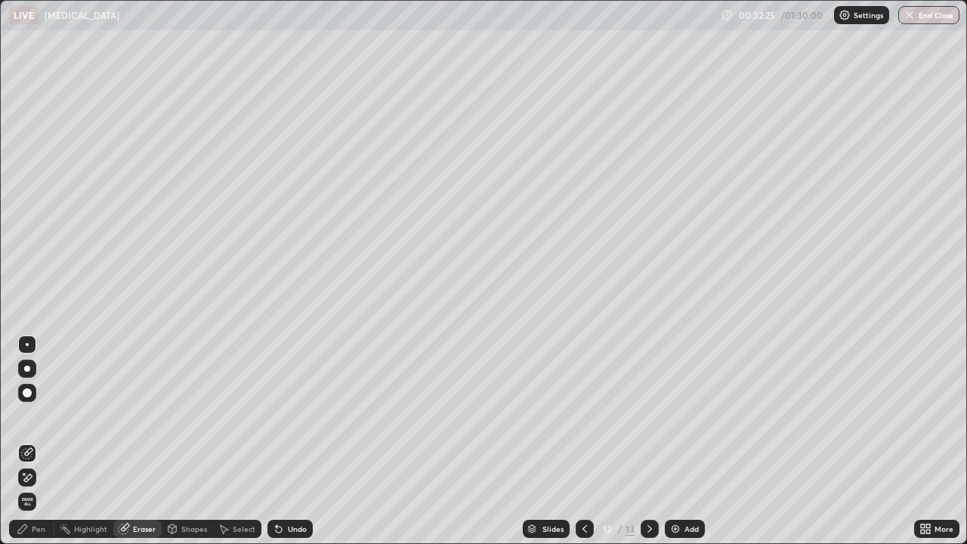
click at [32, 482] on div "Pen" at bounding box center [31, 529] width 45 height 18
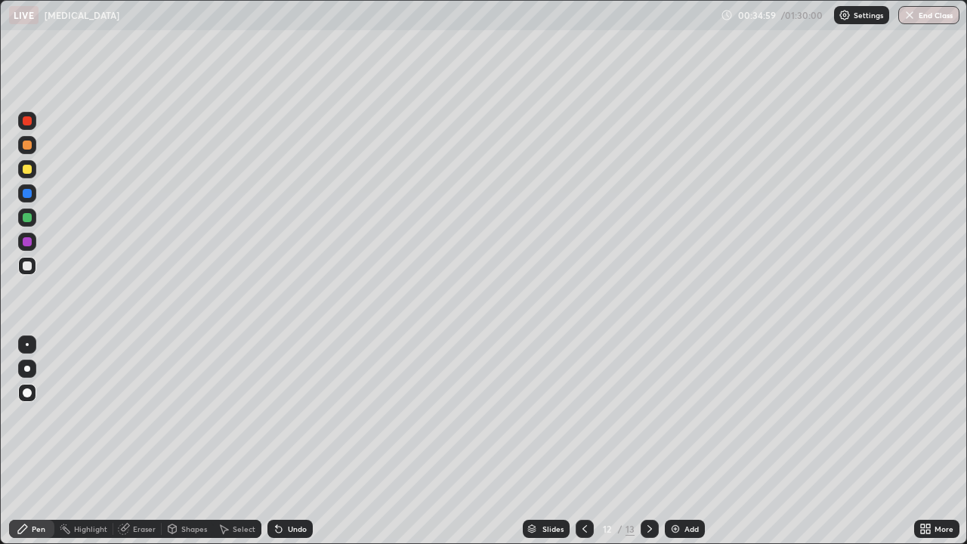
click at [677, 482] on img at bounding box center [676, 529] width 12 height 12
click at [28, 148] on div at bounding box center [27, 145] width 9 height 9
click at [28, 261] on div at bounding box center [27, 265] width 9 height 9
click at [29, 149] on div at bounding box center [27, 145] width 9 height 9
click at [23, 266] on div at bounding box center [27, 265] width 9 height 9
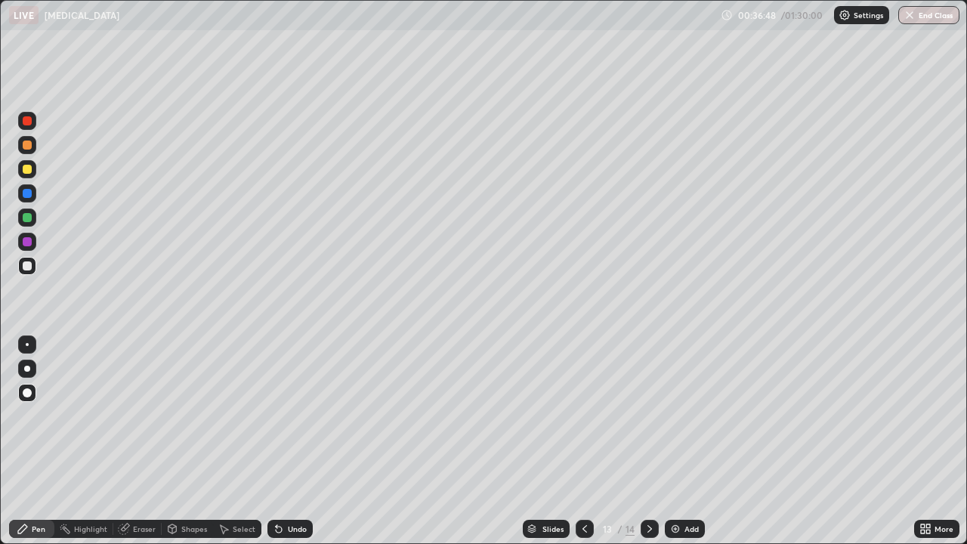
click at [26, 166] on div at bounding box center [27, 169] width 9 height 9
click at [26, 265] on div at bounding box center [27, 265] width 9 height 9
click at [142, 482] on div "Eraser" at bounding box center [144, 529] width 23 height 8
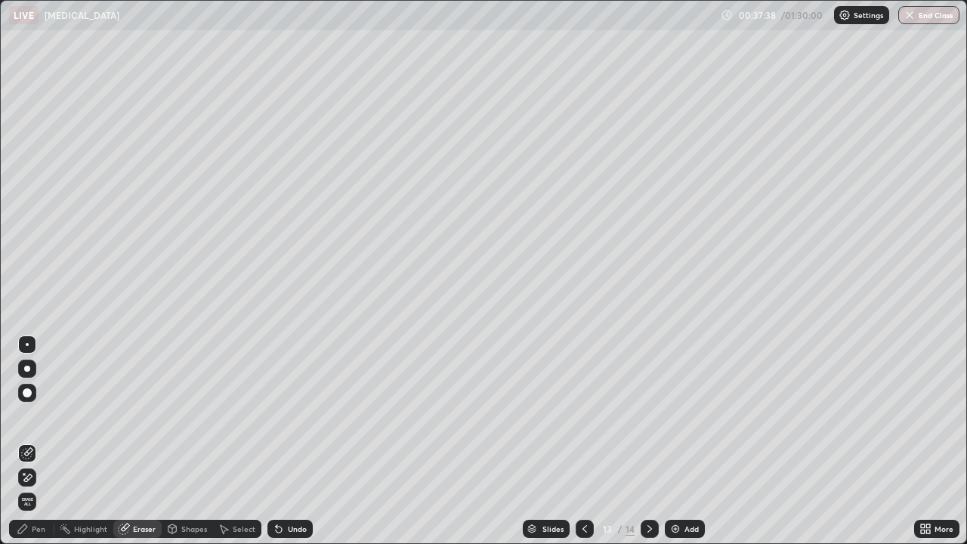
click at [45, 482] on div "Pen" at bounding box center [31, 529] width 45 height 18
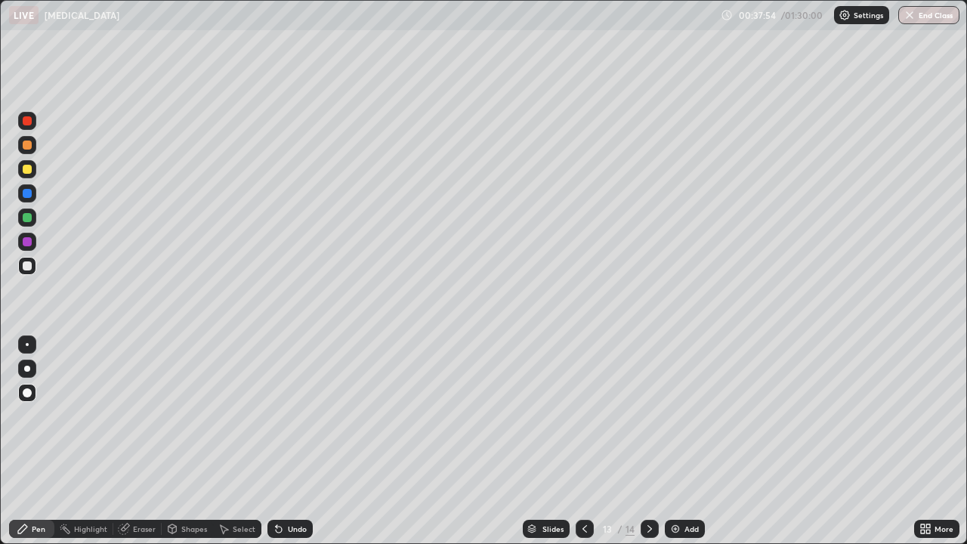
click at [679, 482] on div "Add" at bounding box center [685, 529] width 40 height 18
click at [26, 145] on div at bounding box center [27, 145] width 9 height 9
click at [26, 165] on div at bounding box center [27, 169] width 9 height 9
click at [26, 267] on div at bounding box center [27, 265] width 9 height 9
click at [26, 172] on div at bounding box center [27, 169] width 9 height 9
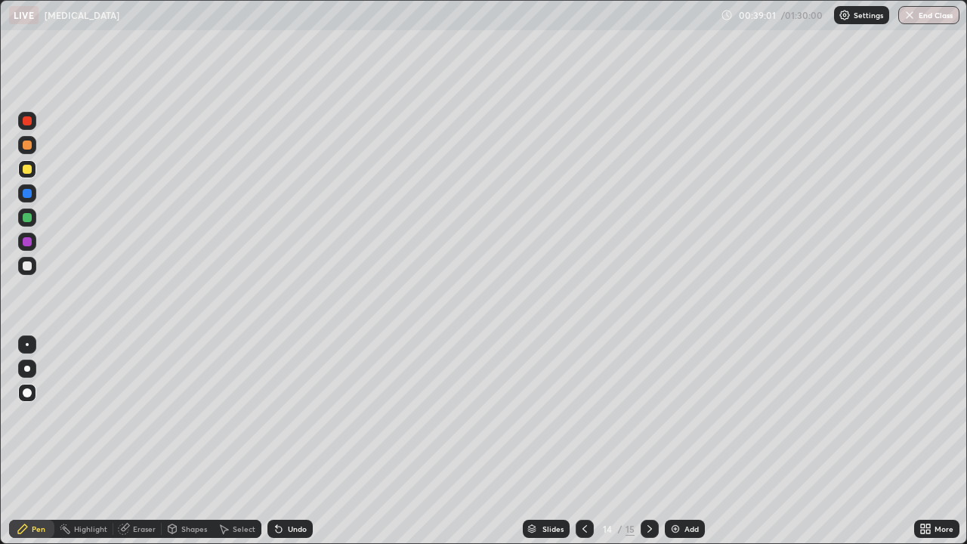
click at [27, 371] on div at bounding box center [27, 369] width 6 height 6
click at [24, 146] on div at bounding box center [27, 145] width 9 height 9
click at [29, 243] on div at bounding box center [27, 241] width 9 height 9
click at [140, 482] on div "Eraser" at bounding box center [144, 529] width 23 height 8
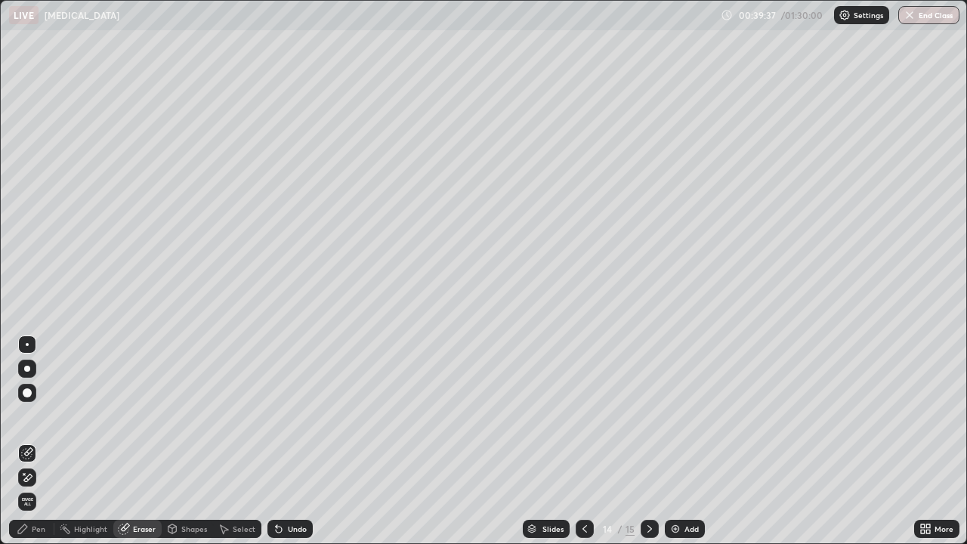
click at [41, 482] on div "Pen" at bounding box center [39, 529] width 14 height 8
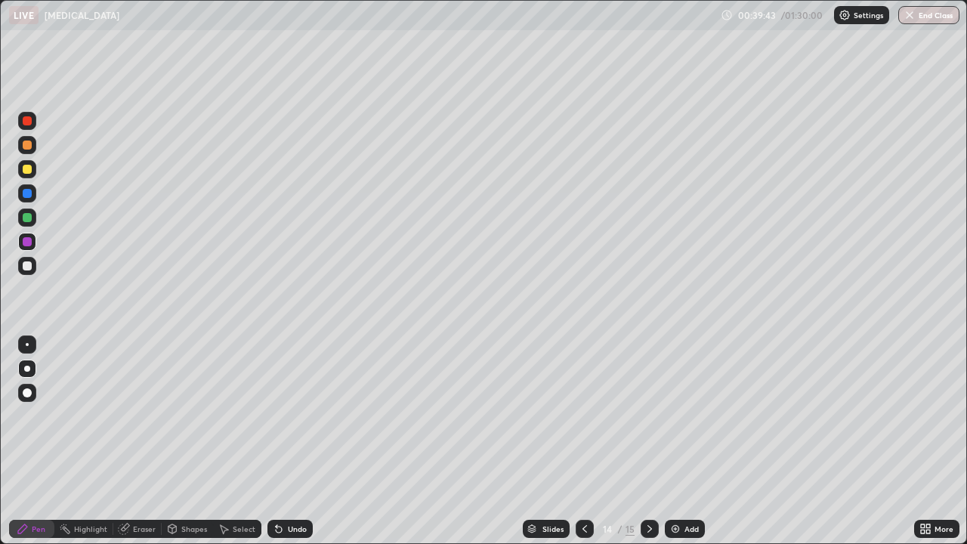
click at [27, 196] on div at bounding box center [27, 193] width 9 height 9
click at [26, 264] on div at bounding box center [27, 265] width 9 height 9
click at [26, 148] on div at bounding box center [27, 145] width 9 height 9
click at [28, 264] on div at bounding box center [27, 265] width 9 height 9
click at [144, 482] on div "Eraser" at bounding box center [144, 529] width 23 height 8
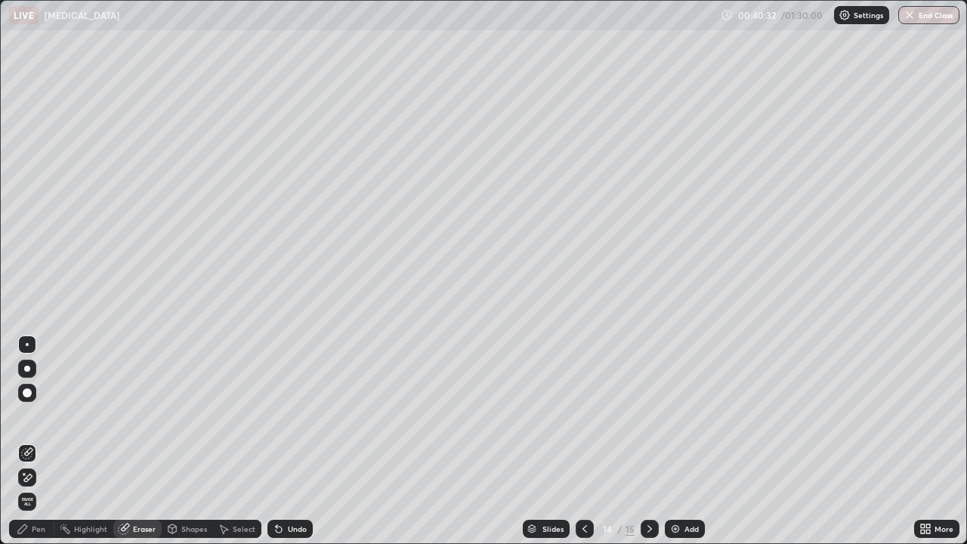
click at [38, 482] on div "Pen" at bounding box center [39, 529] width 14 height 8
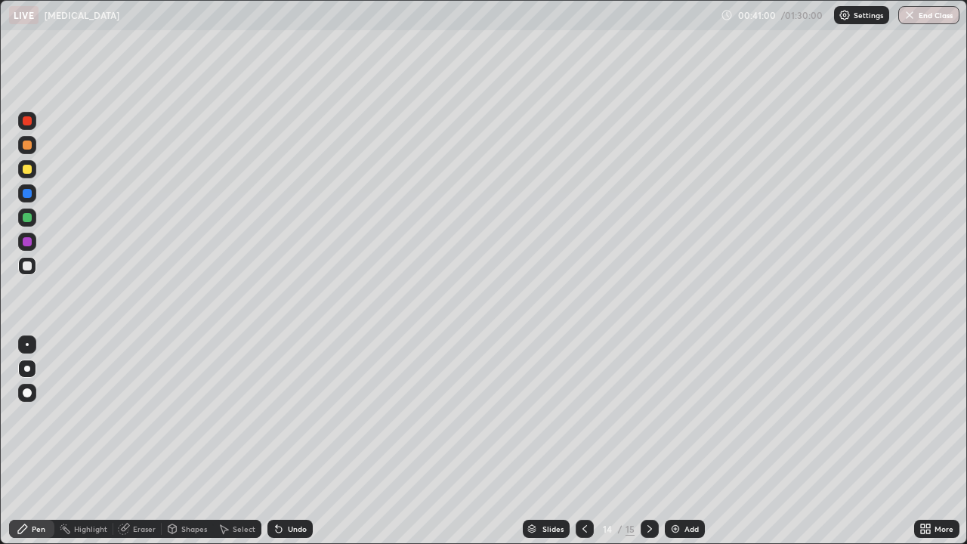
click at [26, 170] on div at bounding box center [27, 169] width 9 height 9
click at [30, 264] on div at bounding box center [27, 265] width 9 height 9
click at [134, 482] on div "Eraser" at bounding box center [144, 529] width 23 height 8
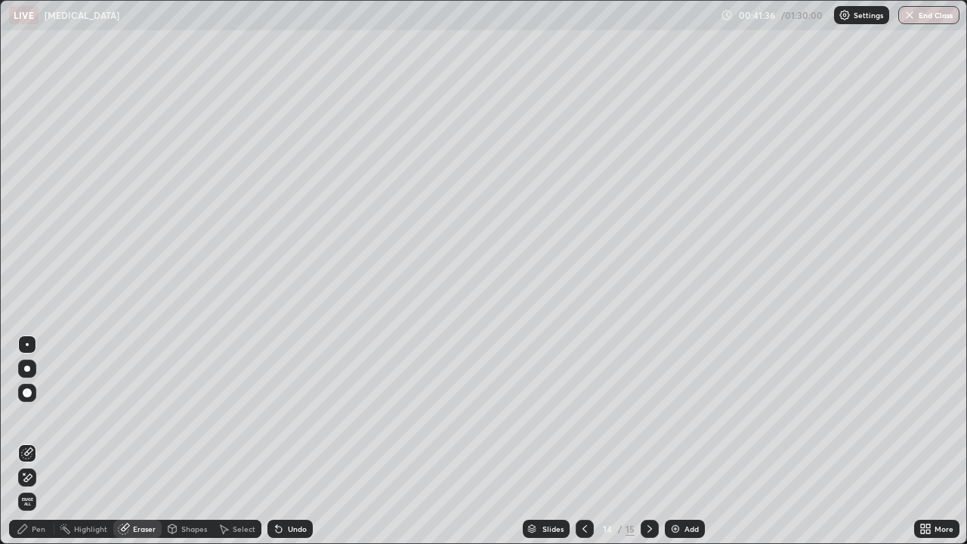
click at [40, 482] on div "Pen" at bounding box center [31, 529] width 45 height 18
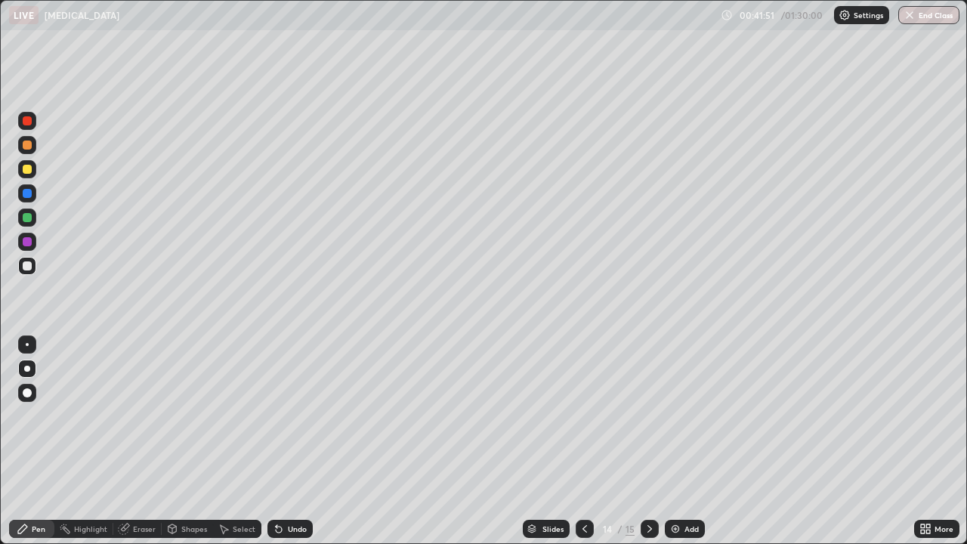
click at [26, 147] on div at bounding box center [27, 145] width 9 height 9
click at [681, 482] on div "Add" at bounding box center [685, 529] width 40 height 18
click at [134, 482] on div "Eraser" at bounding box center [144, 529] width 23 height 8
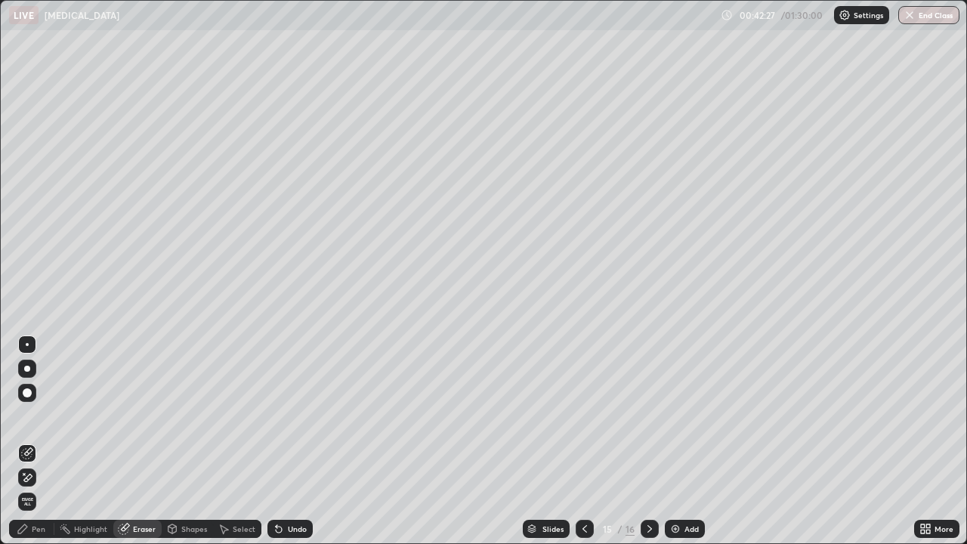
click at [45, 482] on div "Pen" at bounding box center [31, 529] width 45 height 18
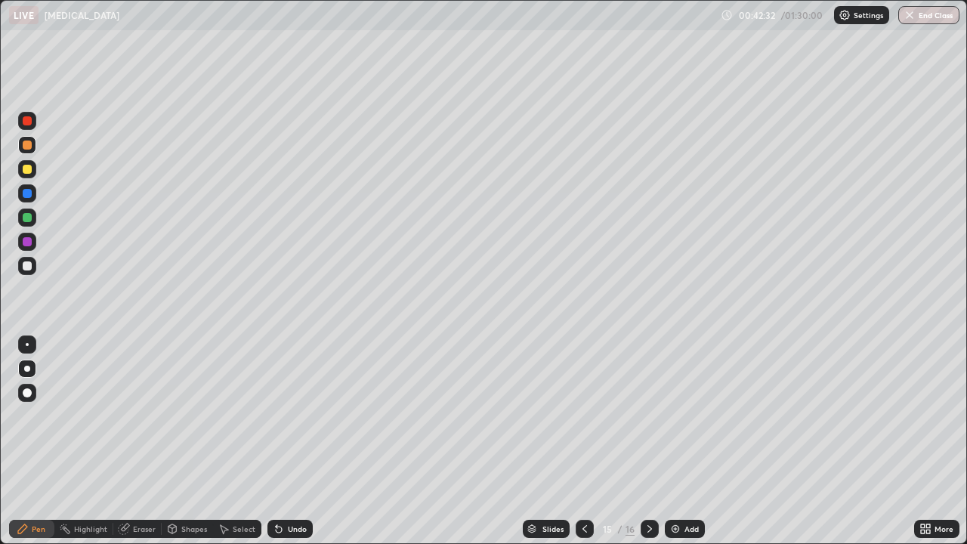
click at [23, 268] on div at bounding box center [27, 265] width 9 height 9
click at [583, 482] on icon at bounding box center [585, 529] width 12 height 12
click at [646, 482] on icon at bounding box center [650, 529] width 12 height 12
click at [26, 146] on div at bounding box center [27, 145] width 9 height 9
click at [576, 482] on div at bounding box center [585, 529] width 18 height 18
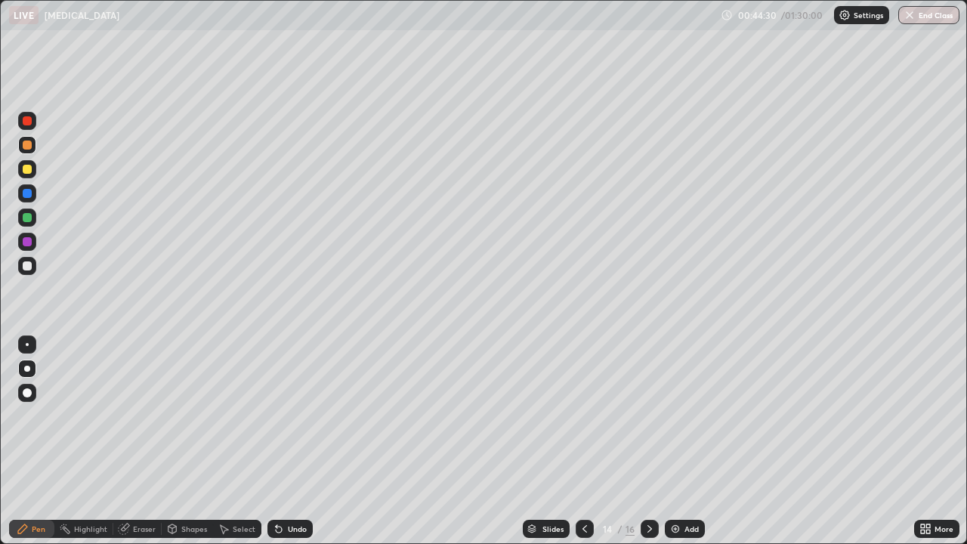
click at [648, 482] on icon at bounding box center [650, 529] width 12 height 12
click at [135, 482] on div "Eraser" at bounding box center [144, 529] width 23 height 8
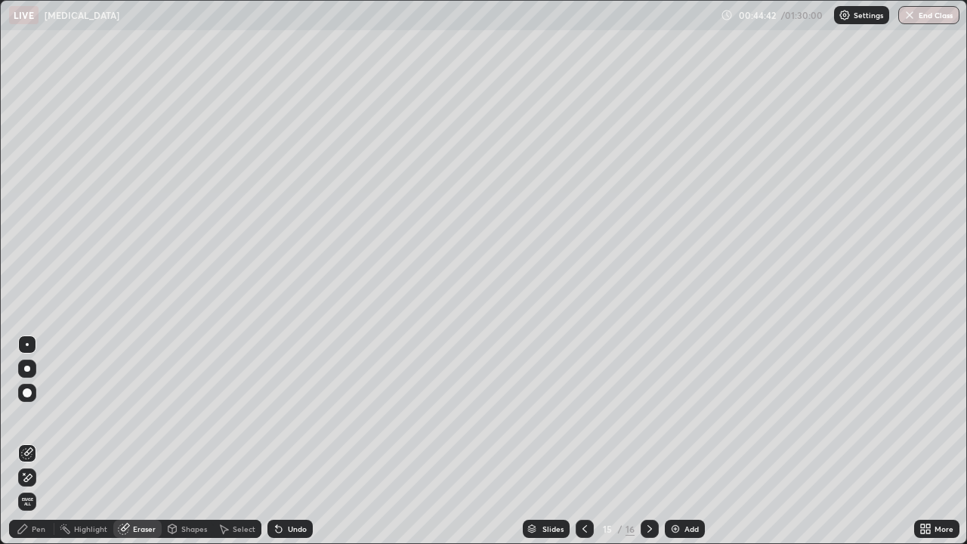
click at [29, 479] on icon at bounding box center [27, 478] width 12 height 13
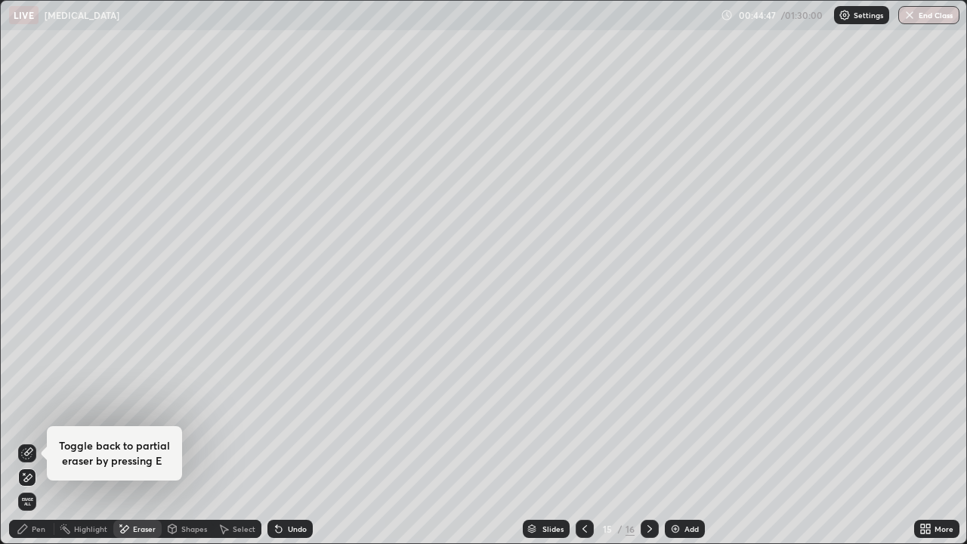
click at [42, 482] on div "Pen" at bounding box center [39, 529] width 14 height 8
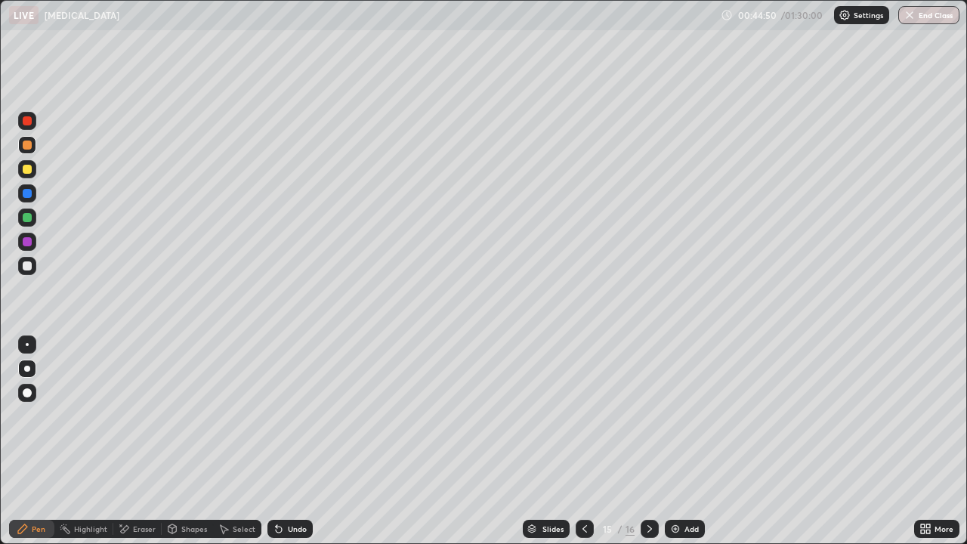
click at [29, 269] on div at bounding box center [27, 265] width 9 height 9
click at [27, 176] on div at bounding box center [27, 169] width 18 height 18
click at [23, 218] on div at bounding box center [27, 217] width 9 height 9
click at [27, 152] on div at bounding box center [27, 145] width 18 height 18
click at [589, 482] on div at bounding box center [585, 529] width 18 height 18
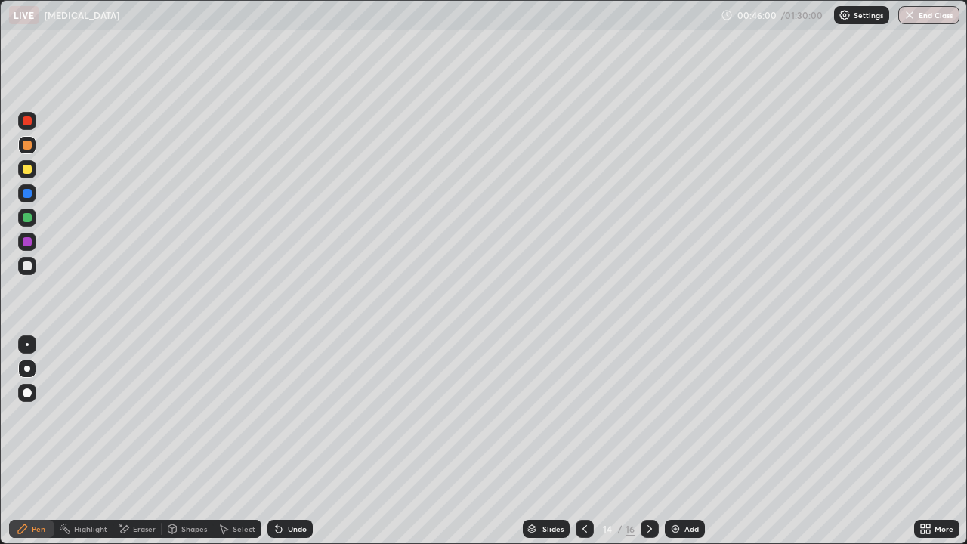
click at [648, 482] on icon at bounding box center [650, 529] width 12 height 12
click at [646, 482] on icon at bounding box center [650, 529] width 12 height 12
click at [139, 482] on div "Eraser" at bounding box center [144, 529] width 23 height 8
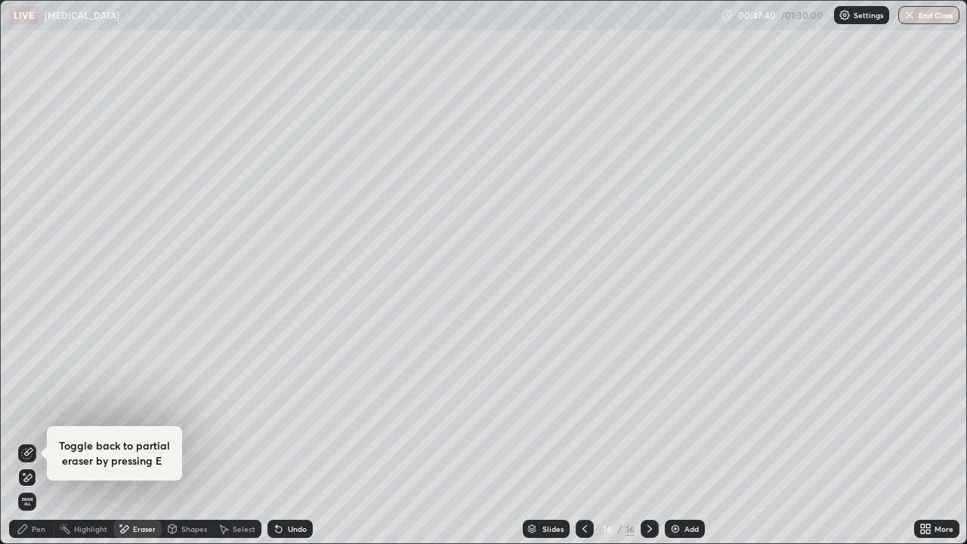
click at [35, 482] on div "Pen" at bounding box center [39, 529] width 14 height 8
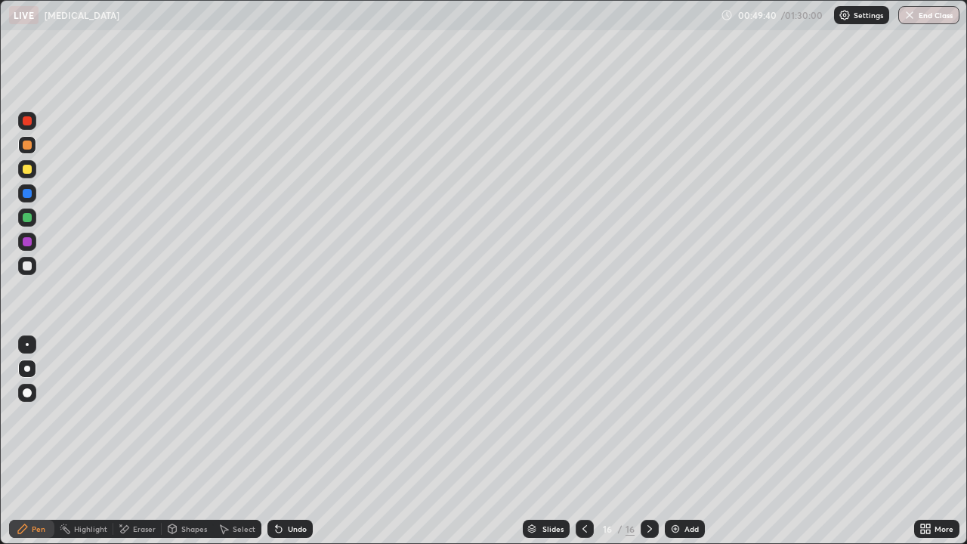
click at [23, 262] on div at bounding box center [27, 265] width 9 height 9
click at [140, 482] on div "Eraser" at bounding box center [144, 529] width 23 height 8
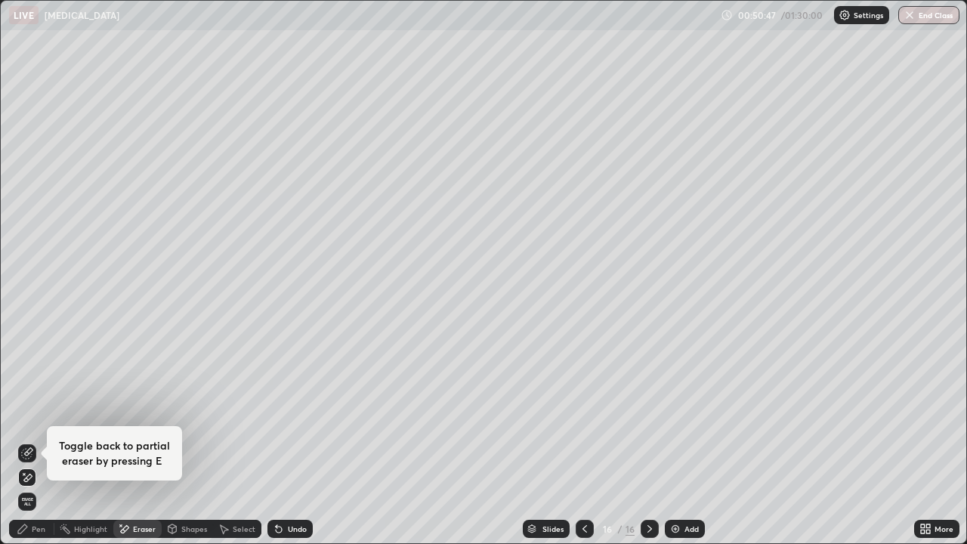
click at [36, 482] on div "Pen" at bounding box center [39, 529] width 14 height 8
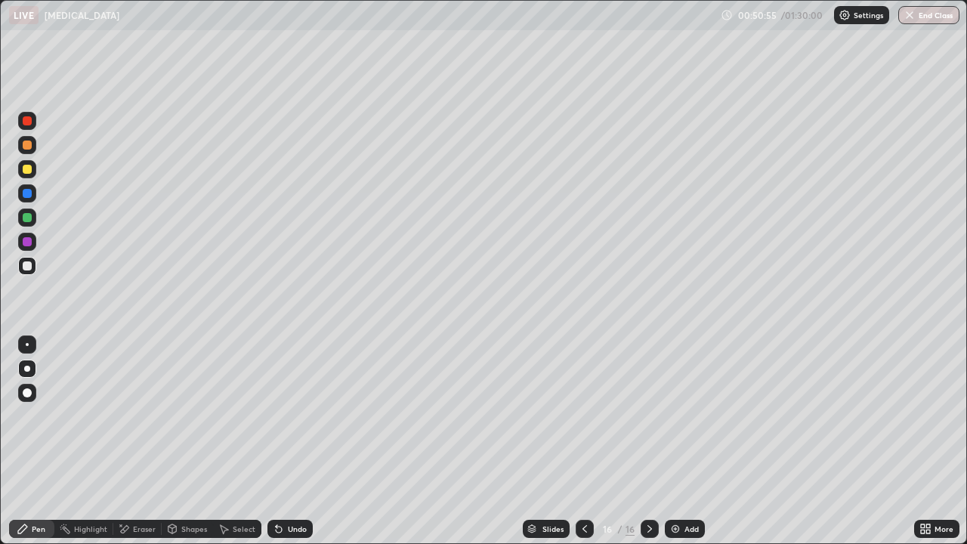
click at [133, 482] on div "Eraser" at bounding box center [144, 529] width 23 height 8
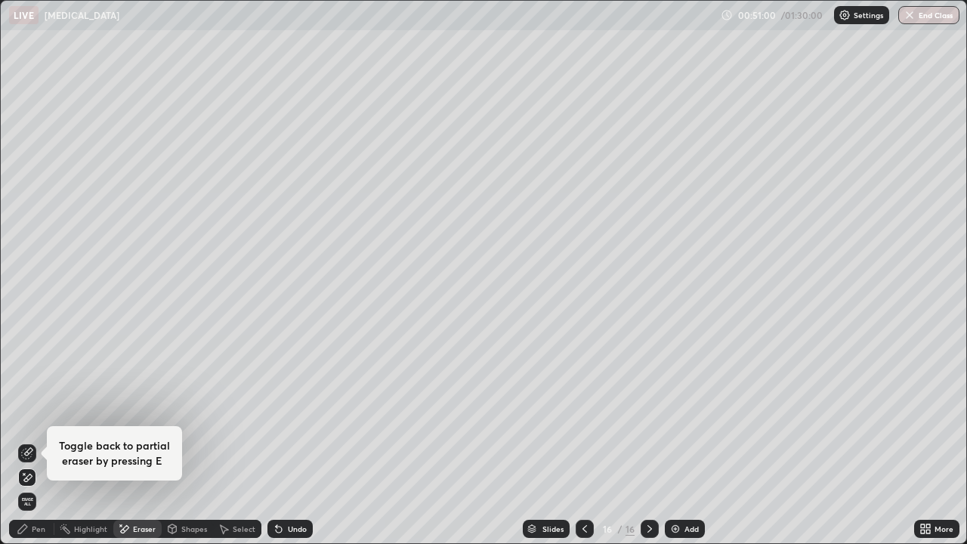
click at [23, 482] on icon at bounding box center [22, 528] width 9 height 9
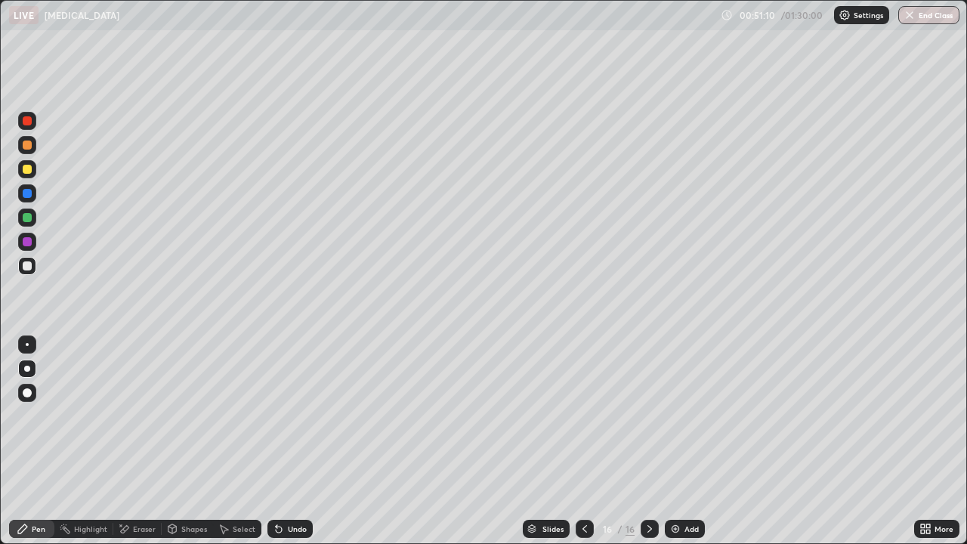
click at [26, 147] on div at bounding box center [27, 145] width 9 height 9
click at [28, 193] on div at bounding box center [27, 193] width 9 height 9
click at [29, 151] on div at bounding box center [27, 145] width 18 height 18
click at [676, 482] on img at bounding box center [676, 529] width 12 height 12
click at [26, 264] on div at bounding box center [27, 265] width 9 height 9
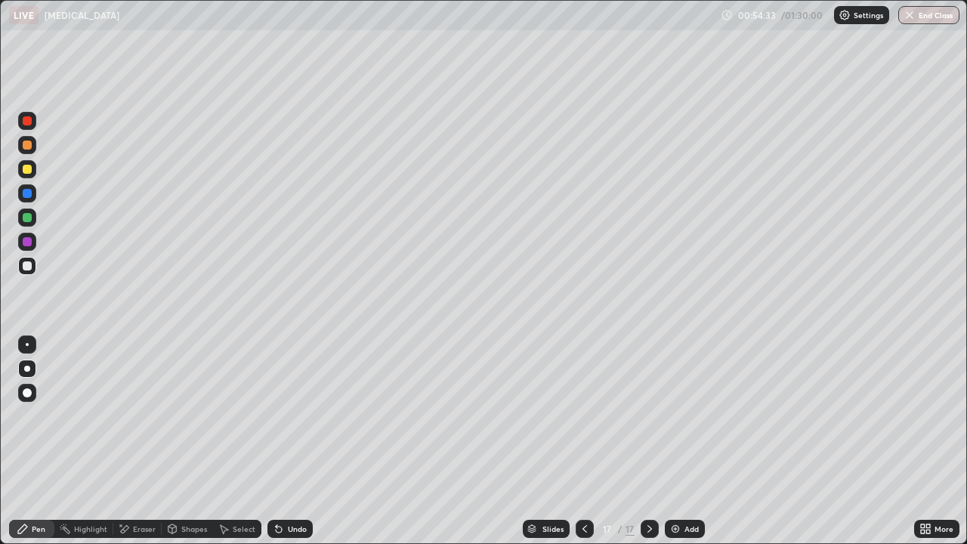
click at [30, 172] on div at bounding box center [27, 169] width 9 height 9
click at [140, 482] on div "Eraser" at bounding box center [144, 529] width 23 height 8
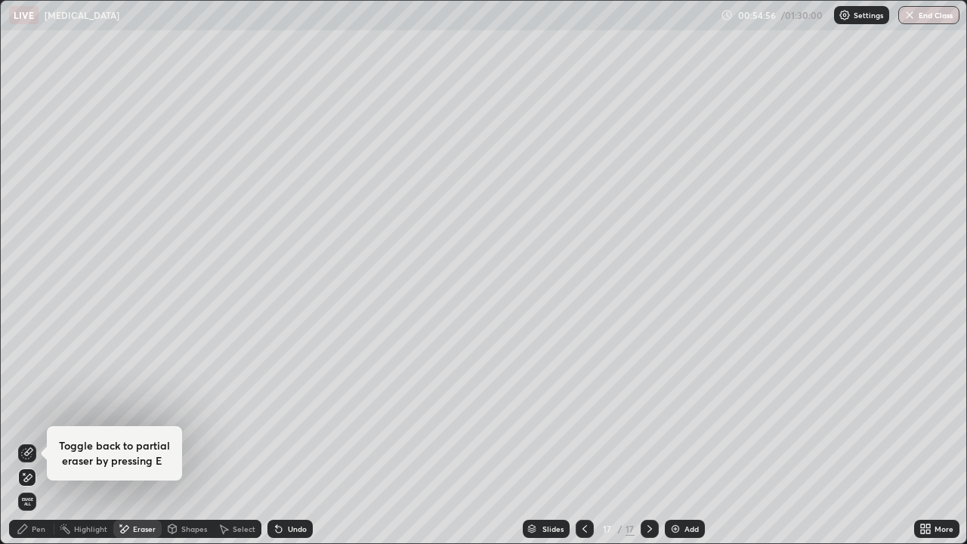
click at [43, 482] on div "Pen" at bounding box center [39, 529] width 14 height 8
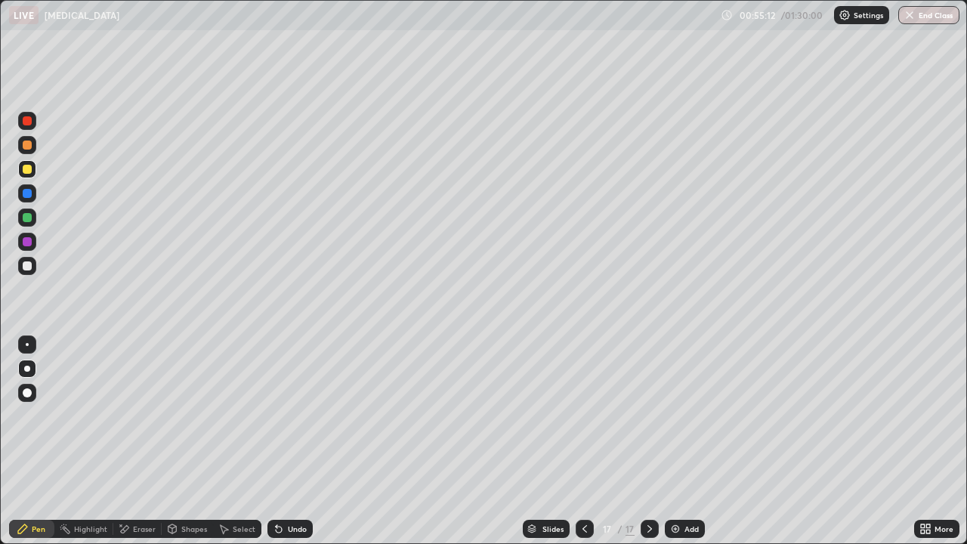
click at [27, 264] on div at bounding box center [27, 265] width 9 height 9
click at [678, 482] on img at bounding box center [676, 529] width 12 height 12
click at [29, 142] on div at bounding box center [27, 145] width 9 height 9
click at [26, 168] on div at bounding box center [27, 169] width 9 height 9
click at [23, 147] on div at bounding box center [27, 145] width 9 height 9
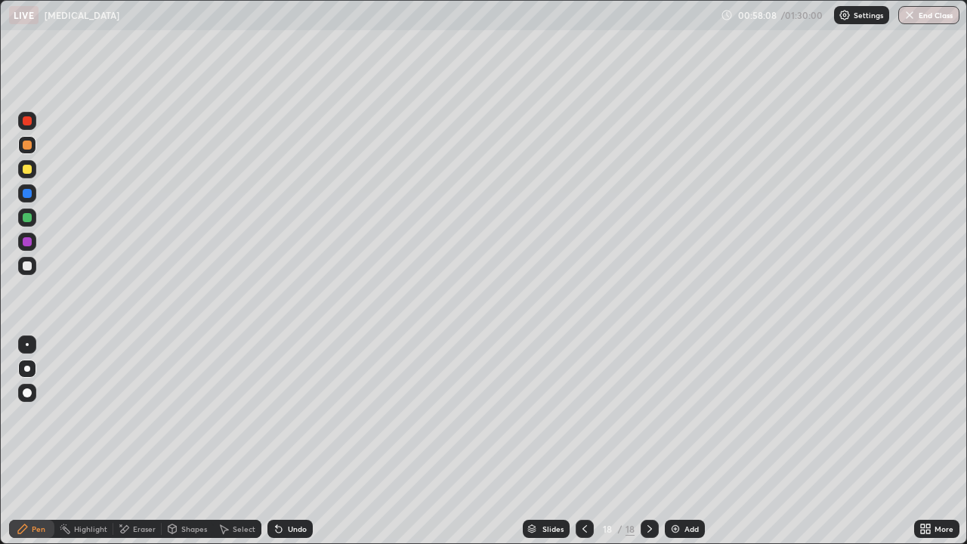
click at [27, 264] on div at bounding box center [27, 265] width 9 height 9
click at [26, 167] on div at bounding box center [27, 169] width 9 height 9
click at [25, 216] on div at bounding box center [27, 217] width 9 height 9
click at [561, 482] on div "Slides" at bounding box center [546, 529] width 47 height 18
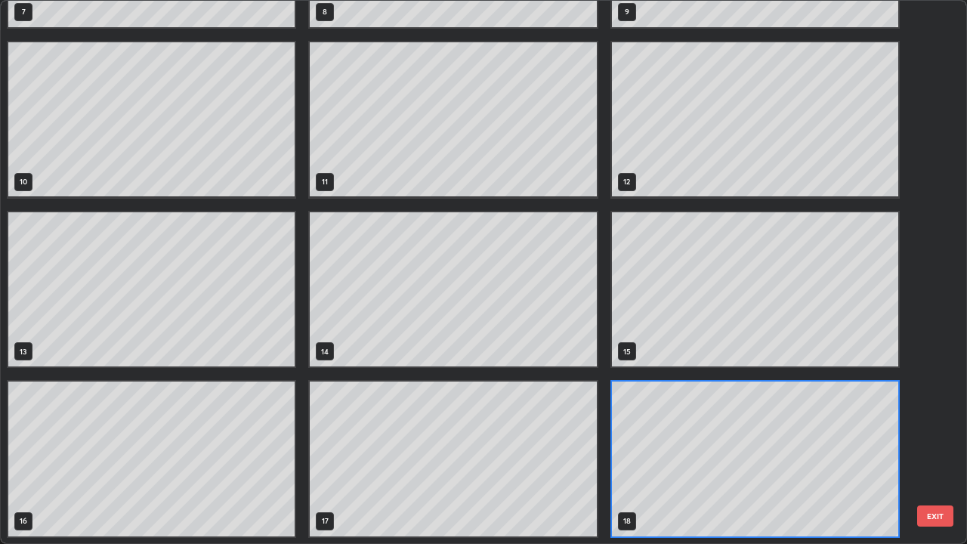
scroll to position [538, 958]
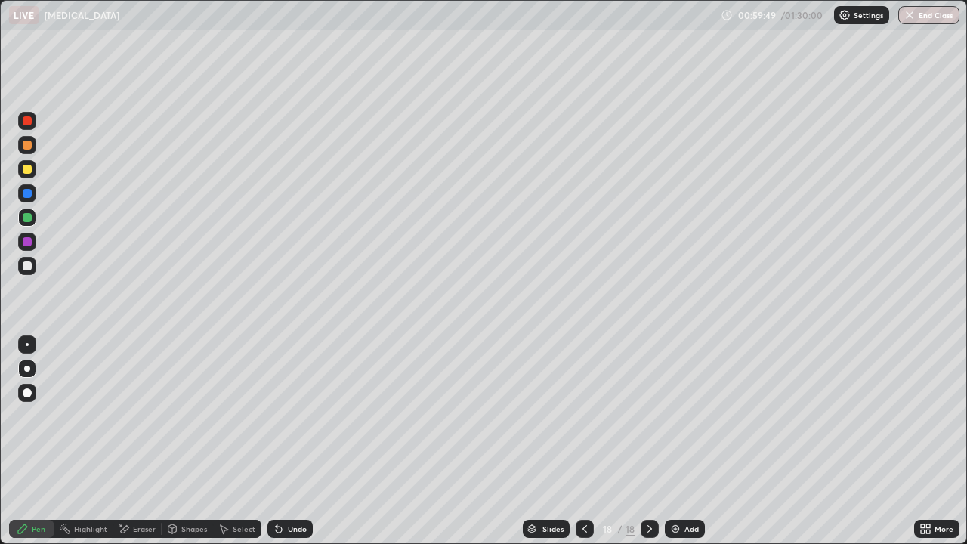
click at [149, 482] on div "Eraser" at bounding box center [144, 529] width 23 height 8
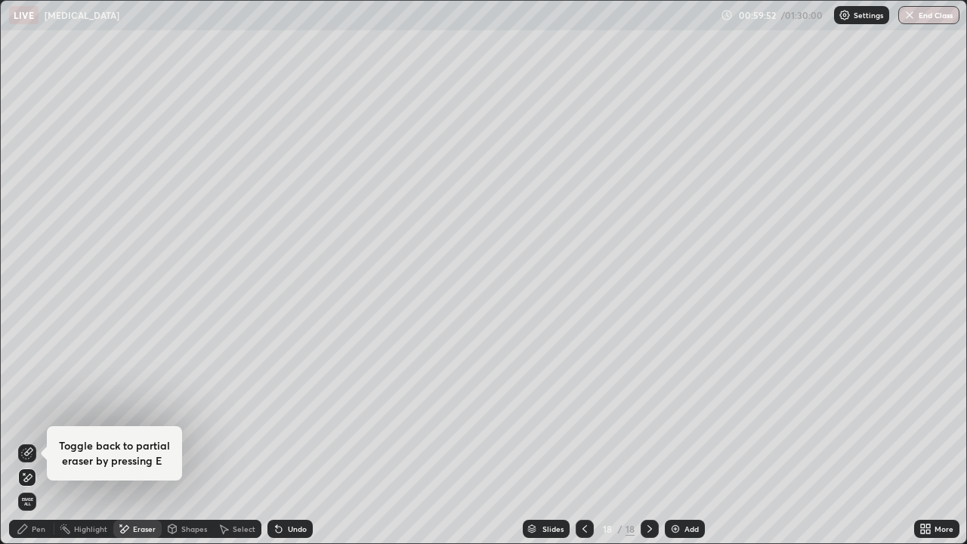
click at [39, 482] on div "Pen" at bounding box center [39, 529] width 14 height 8
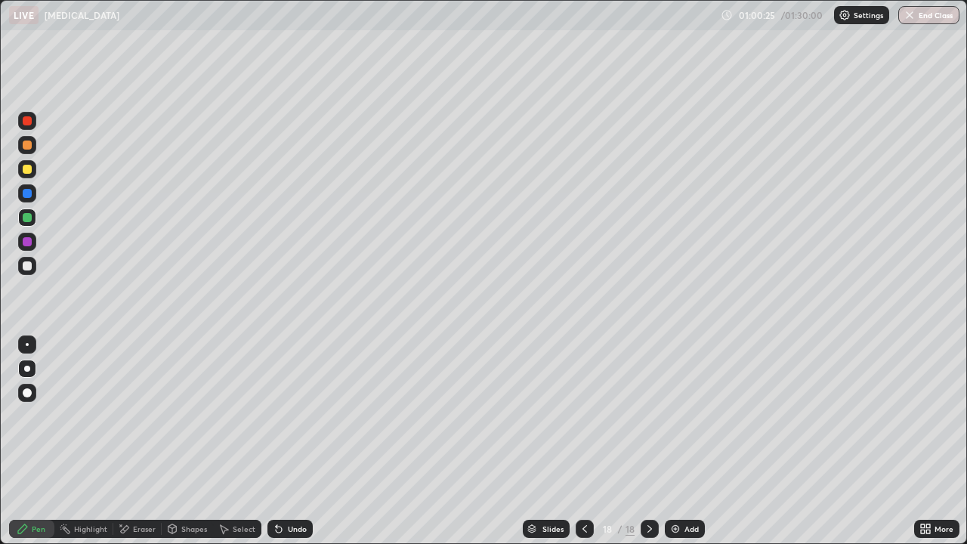
click at [31, 261] on div at bounding box center [27, 266] width 18 height 18
click at [685, 482] on div "Add" at bounding box center [692, 529] width 14 height 8
click at [128, 482] on icon at bounding box center [124, 529] width 12 height 13
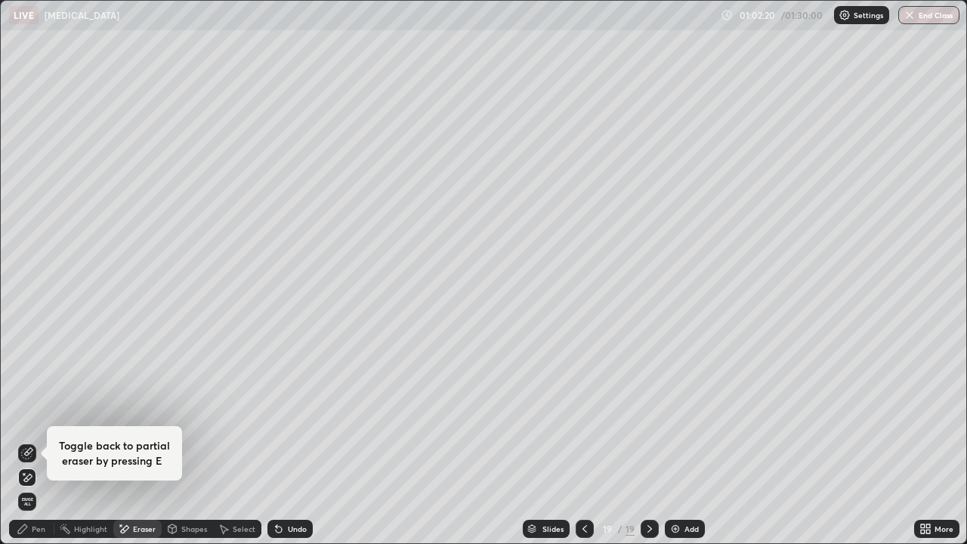
click at [31, 482] on div "Pen" at bounding box center [31, 529] width 45 height 18
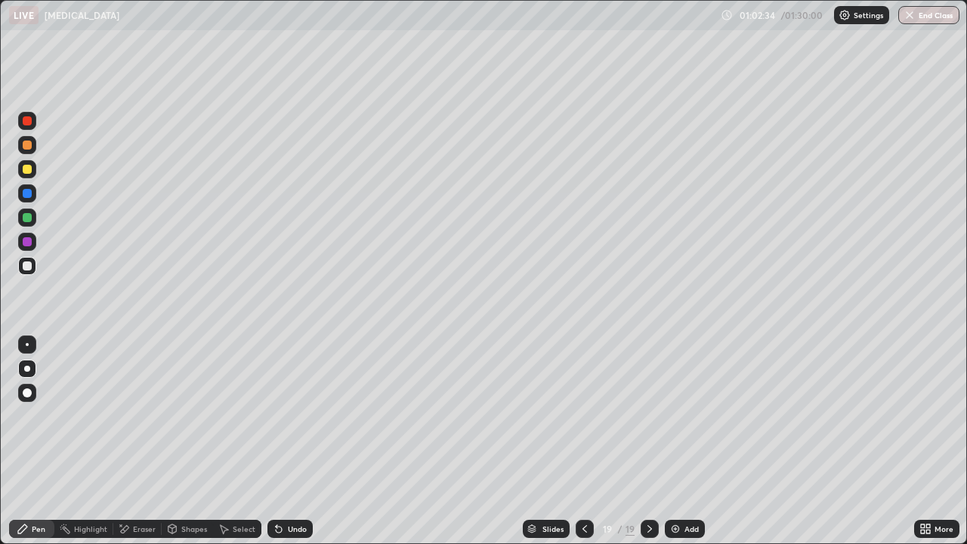
click at [29, 219] on div at bounding box center [27, 217] width 9 height 9
click at [686, 482] on div "Add" at bounding box center [692, 529] width 14 height 8
click at [28, 393] on div at bounding box center [27, 392] width 9 height 9
click at [23, 147] on div at bounding box center [27, 145] width 9 height 9
click at [23, 170] on div at bounding box center [27, 169] width 9 height 9
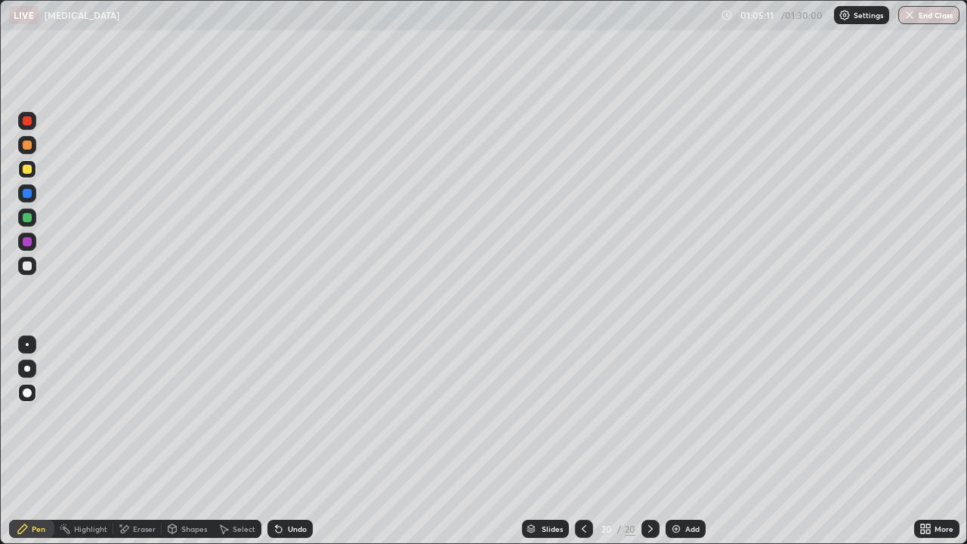
click at [133, 482] on div "Eraser" at bounding box center [144, 529] width 23 height 8
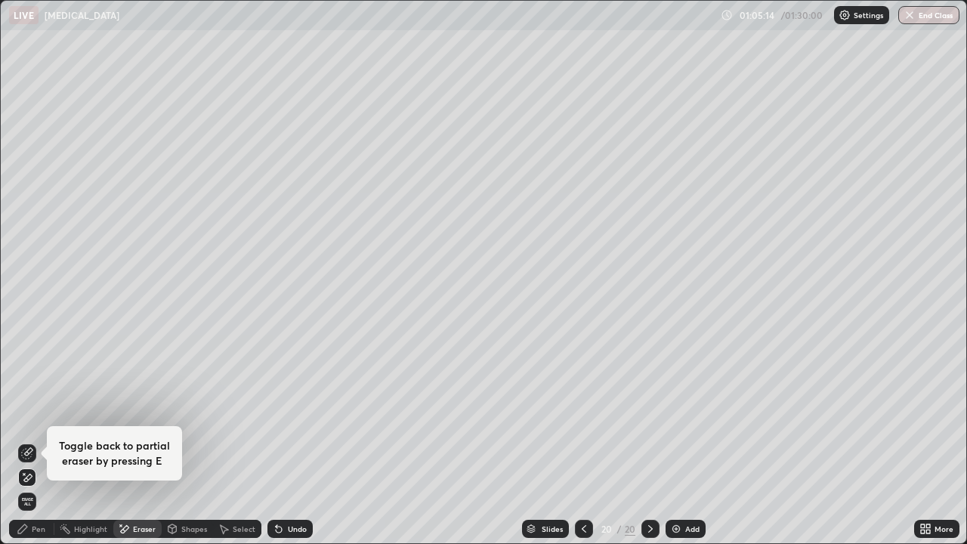
click at [42, 482] on div "Pen" at bounding box center [39, 529] width 14 height 8
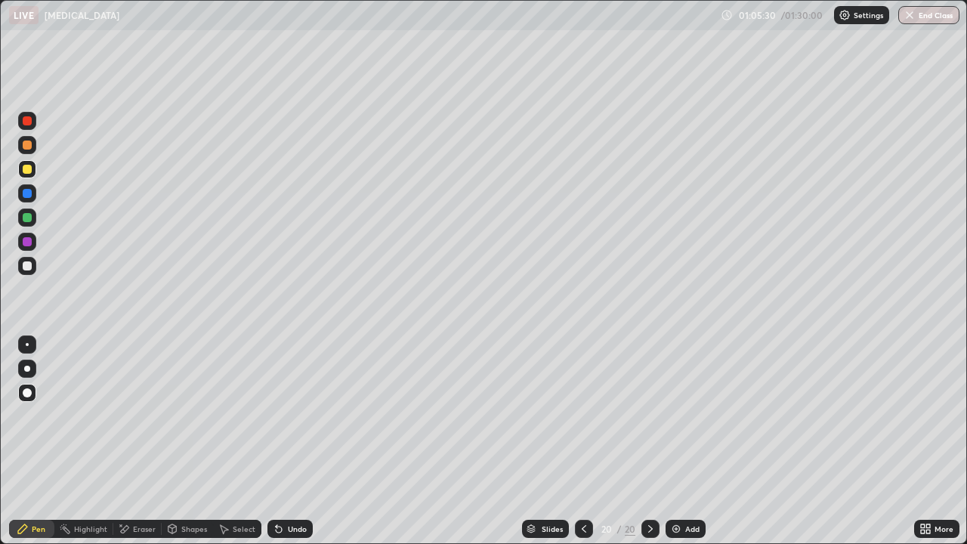
click at [23, 143] on div at bounding box center [27, 145] width 9 height 9
click at [26, 264] on div at bounding box center [27, 265] width 9 height 9
click at [29, 220] on div at bounding box center [27, 217] width 9 height 9
click at [156, 482] on div "Eraser" at bounding box center [137, 529] width 48 height 18
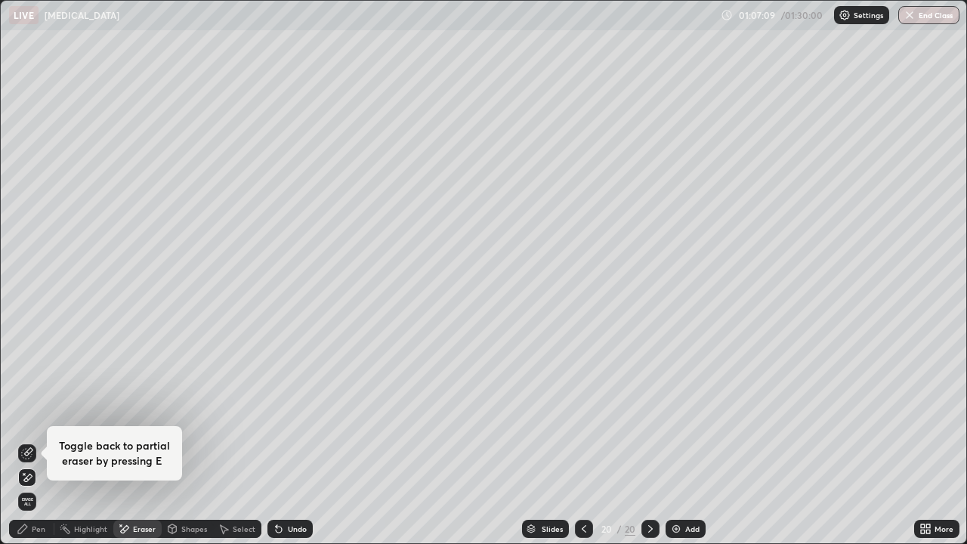
click at [47, 482] on div "Pen" at bounding box center [31, 529] width 45 height 18
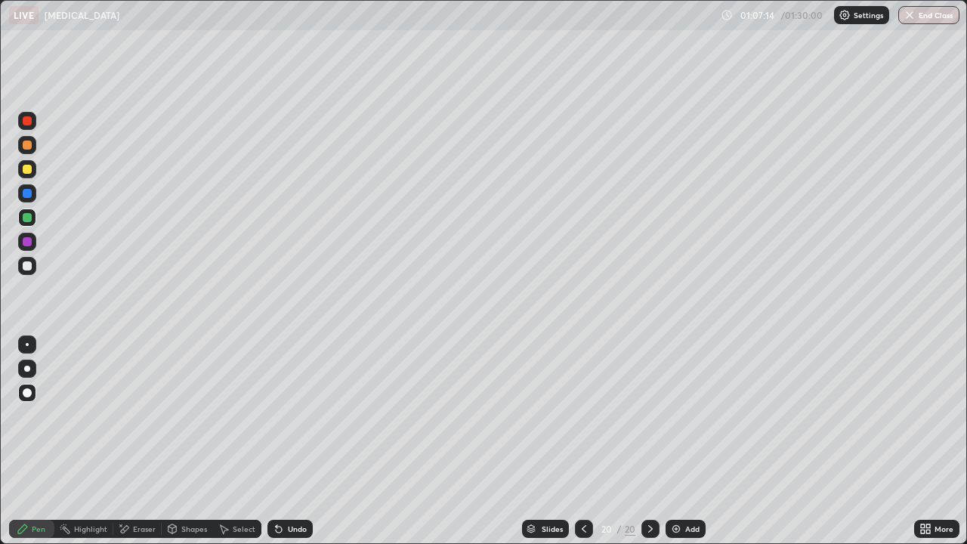
click at [144, 482] on div "Eraser" at bounding box center [144, 529] width 23 height 8
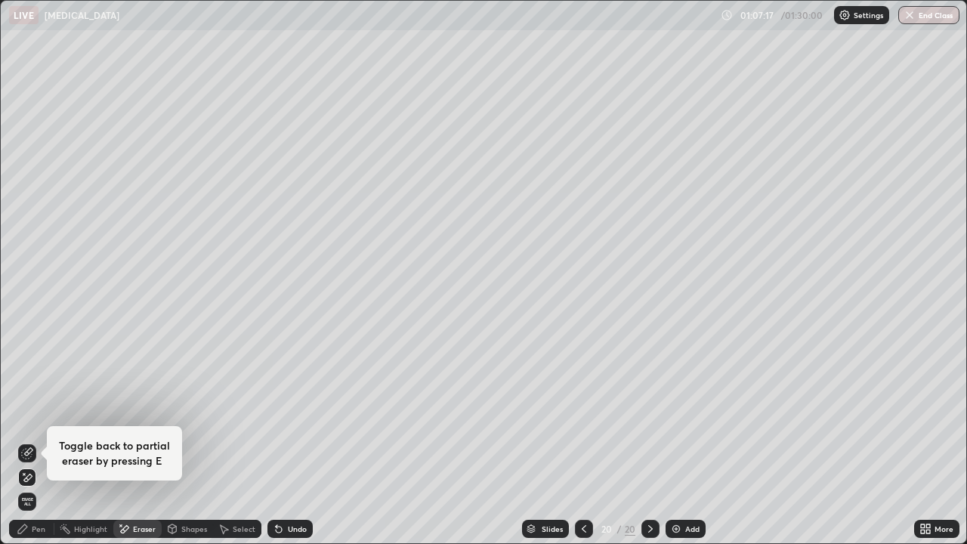
click at [42, 482] on div "Pen" at bounding box center [39, 529] width 14 height 8
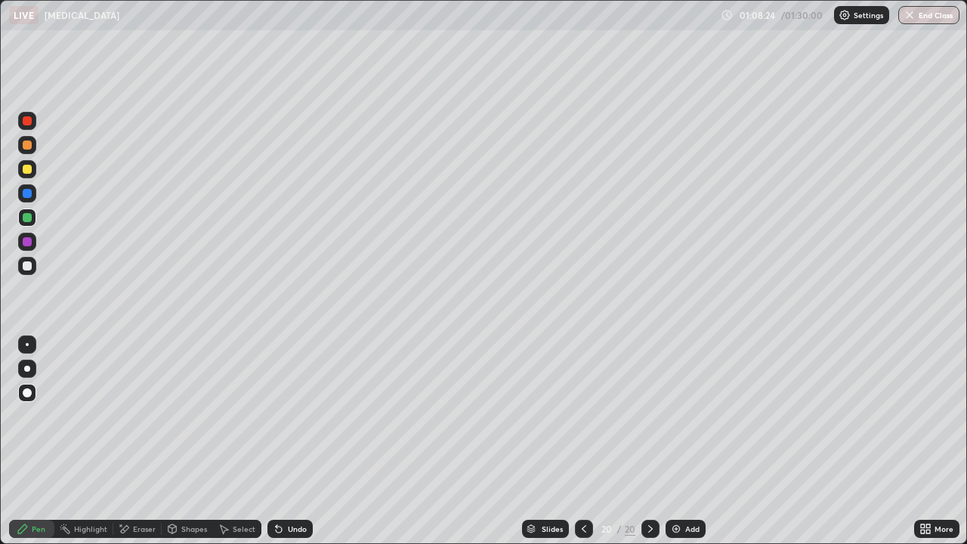
click at [21, 171] on div at bounding box center [27, 169] width 18 height 18
click at [686, 482] on div "Add" at bounding box center [692, 529] width 14 height 8
click at [127, 482] on div "Eraser" at bounding box center [137, 529] width 48 height 18
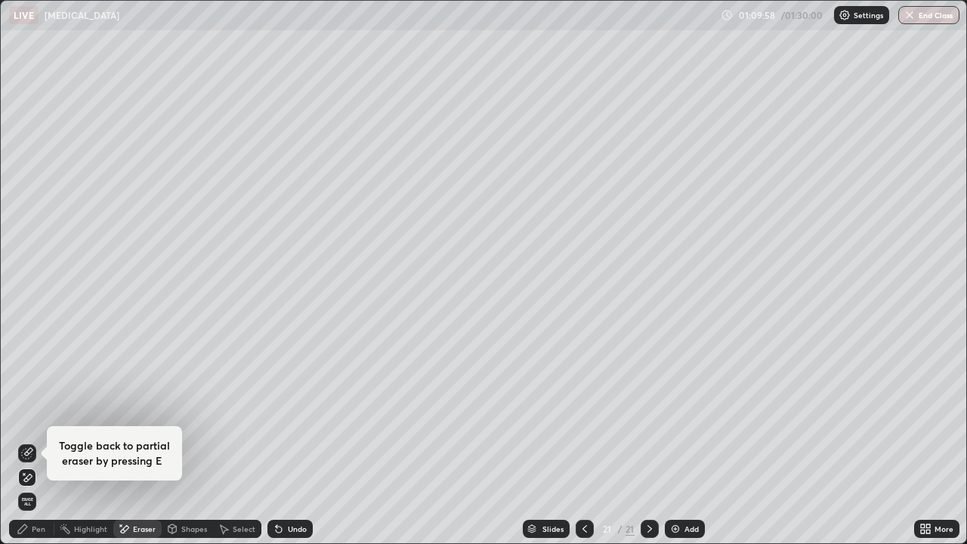
click at [45, 482] on div "Pen" at bounding box center [31, 529] width 45 height 18
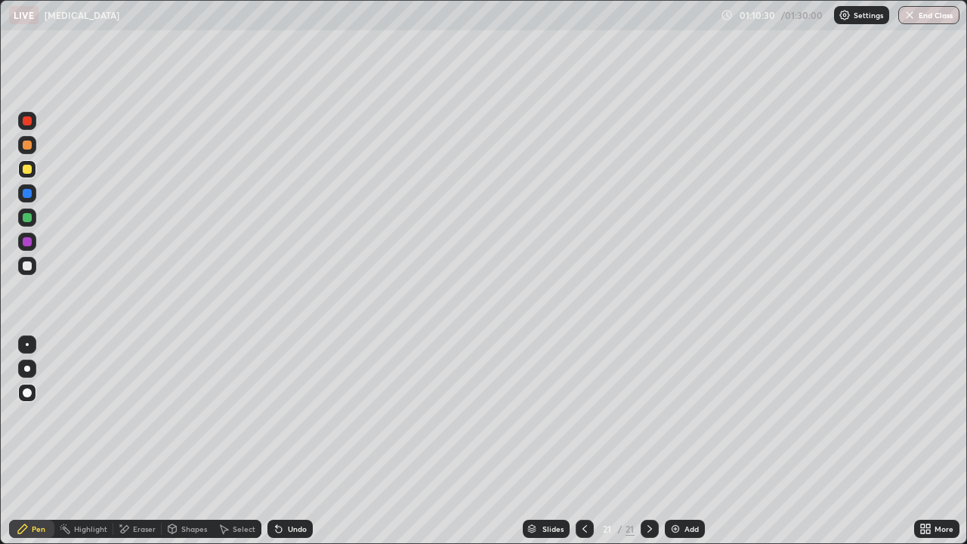
click at [24, 264] on div at bounding box center [27, 265] width 9 height 9
click at [25, 172] on div at bounding box center [27, 169] width 9 height 9
click at [934, 14] on button "End Class" at bounding box center [928, 15] width 61 height 18
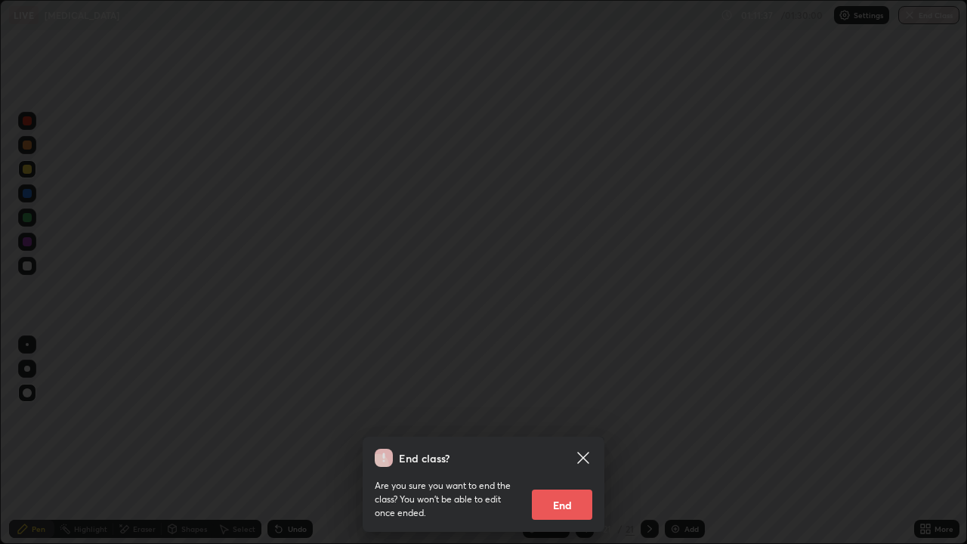
click at [555, 482] on button "End" at bounding box center [562, 505] width 60 height 30
